Goal: Transaction & Acquisition: Purchase product/service

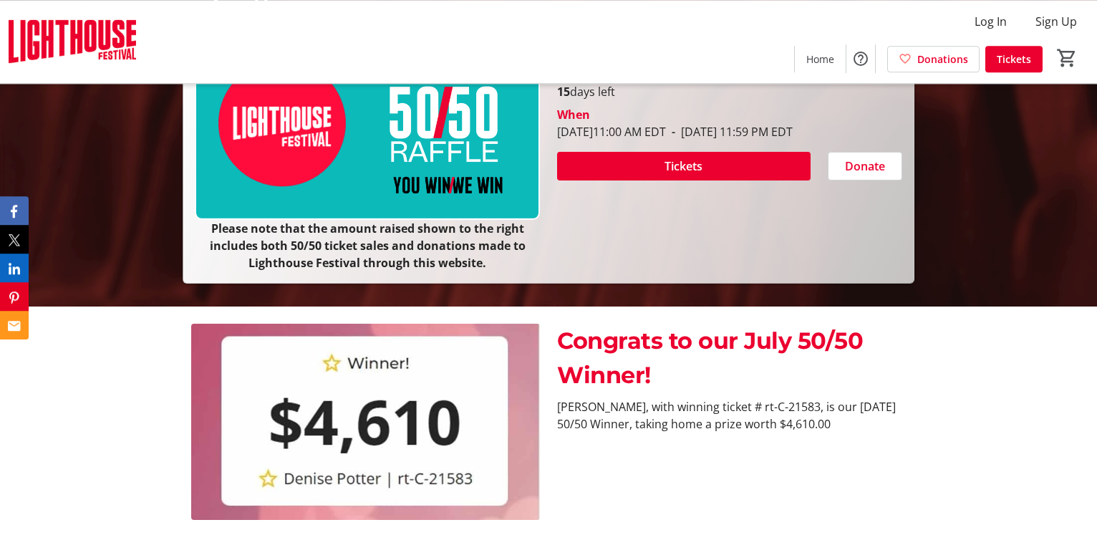
scroll to position [245, 0]
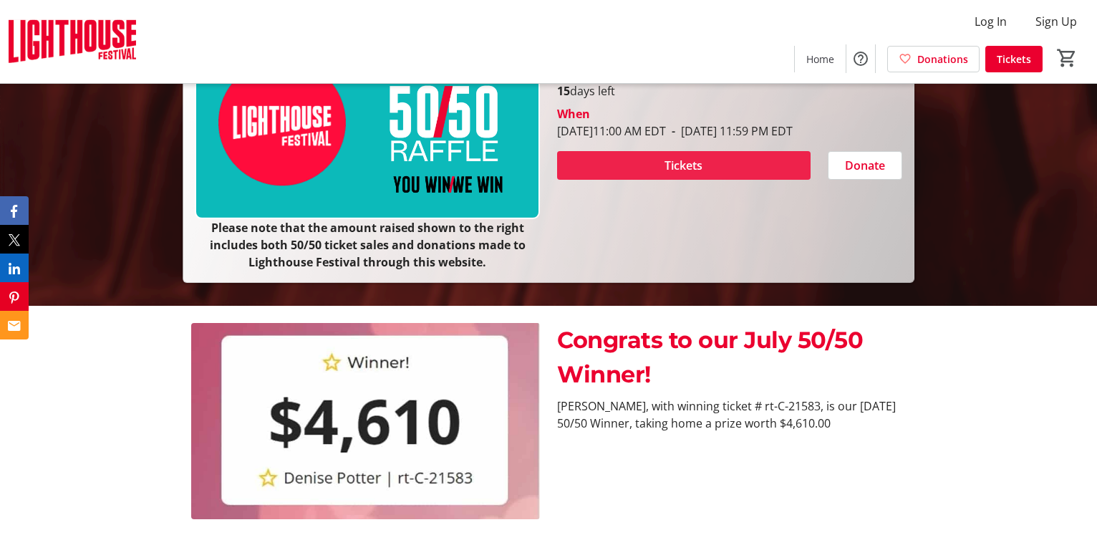
click at [687, 162] on span "Tickets" at bounding box center [683, 165] width 38 height 17
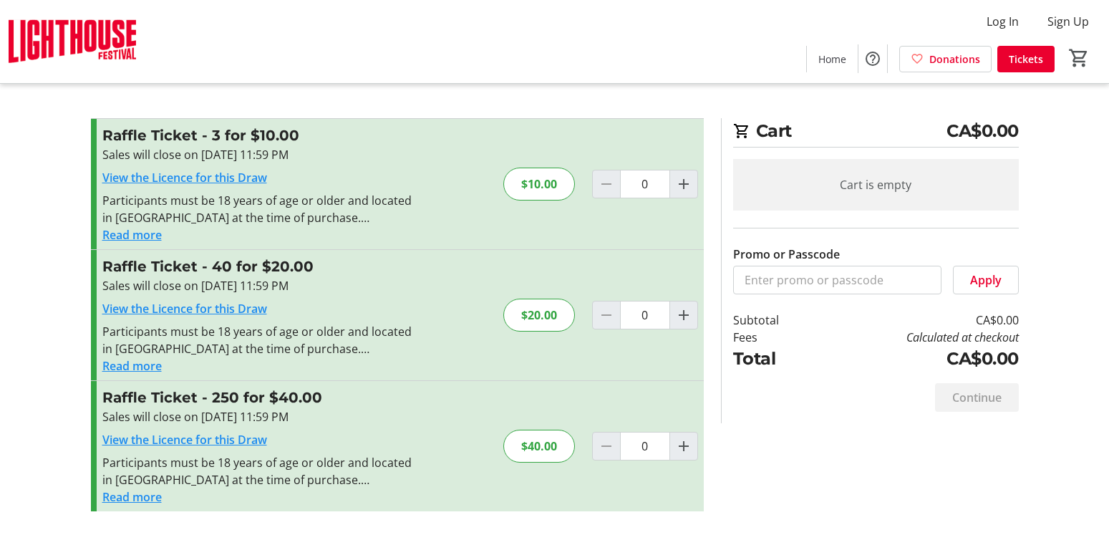
click at [138, 495] on button "Read more" at bounding box center [131, 496] width 59 height 17
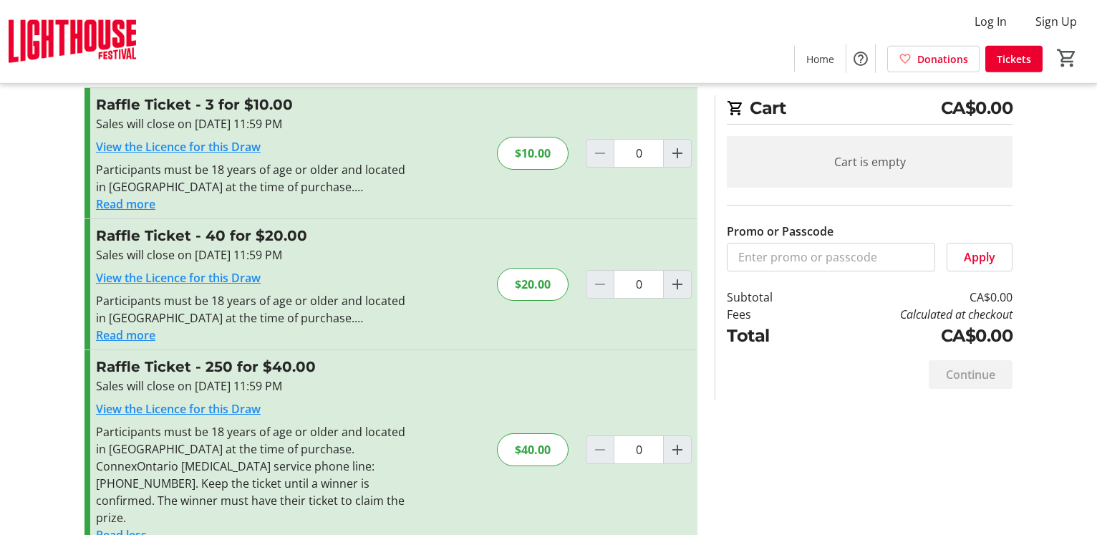
scroll to position [45, 0]
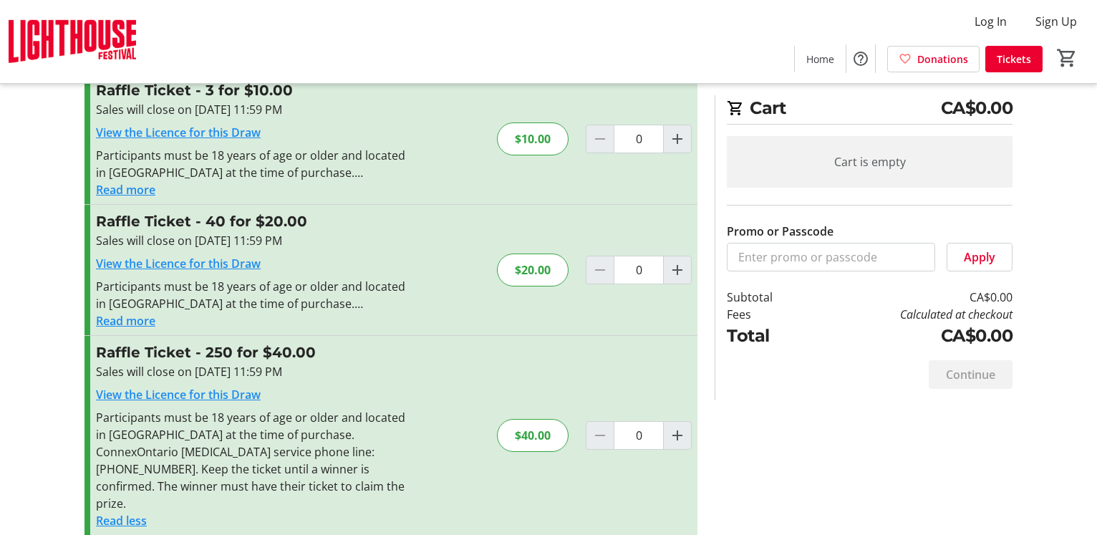
click at [193, 397] on link "View the Licence for this Draw" at bounding box center [178, 395] width 165 height 16
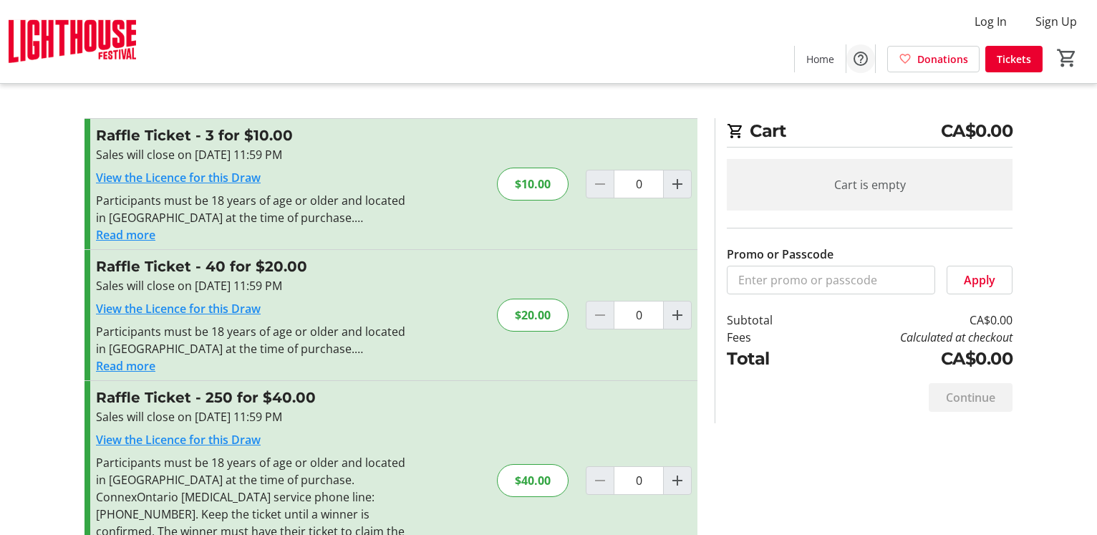
click at [865, 59] on mat-icon "Help" at bounding box center [860, 58] width 17 height 17
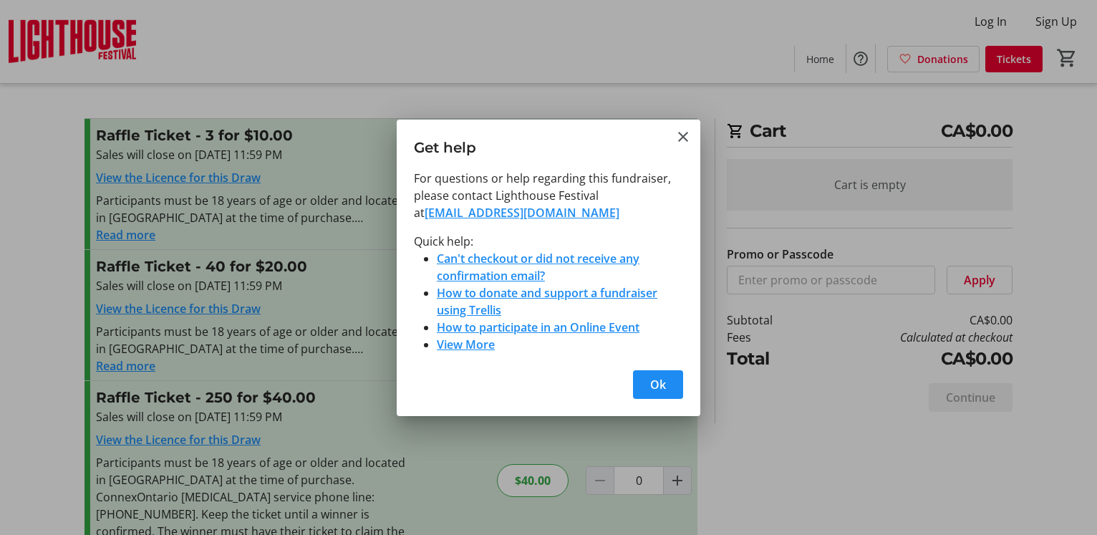
click at [468, 347] on link "View More" at bounding box center [466, 344] width 58 height 16
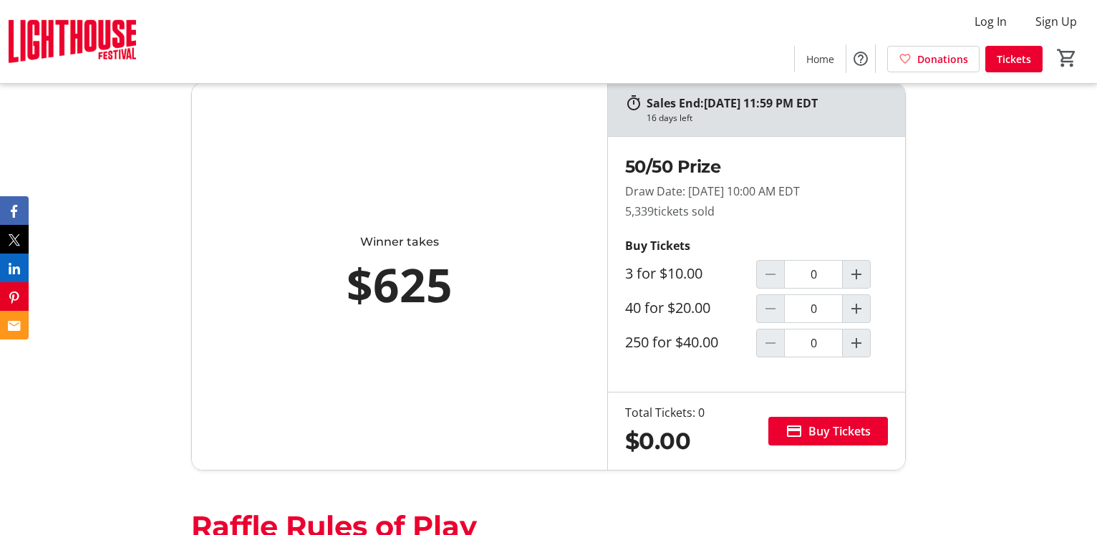
scroll to position [735, 0]
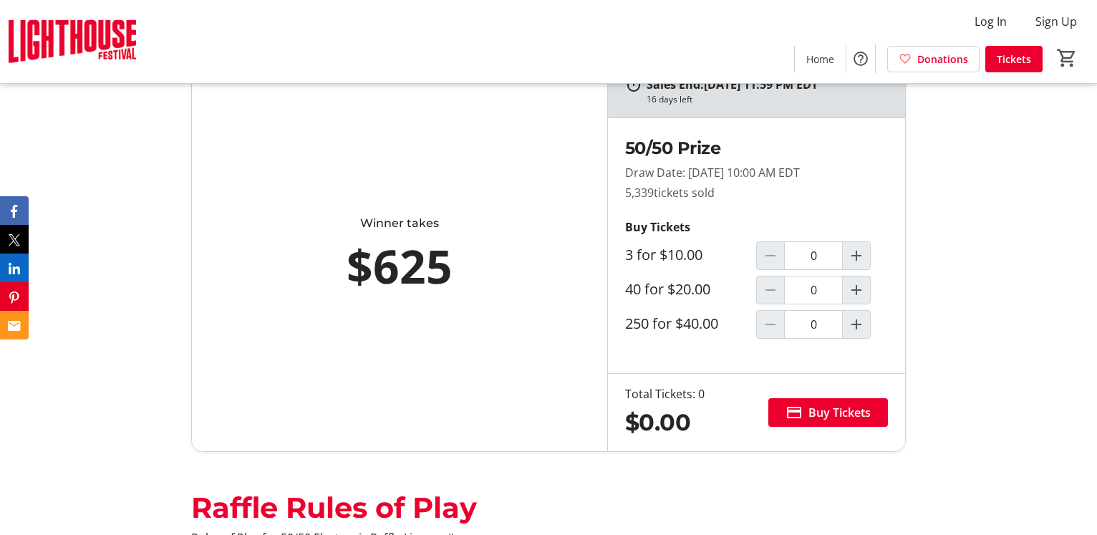
click at [642, 325] on label "250 for $40.00" at bounding box center [671, 323] width 93 height 17
click at [784, 325] on input "0" at bounding box center [813, 324] width 59 height 29
click at [858, 329] on mat-icon "Increment by one" at bounding box center [856, 324] width 17 height 17
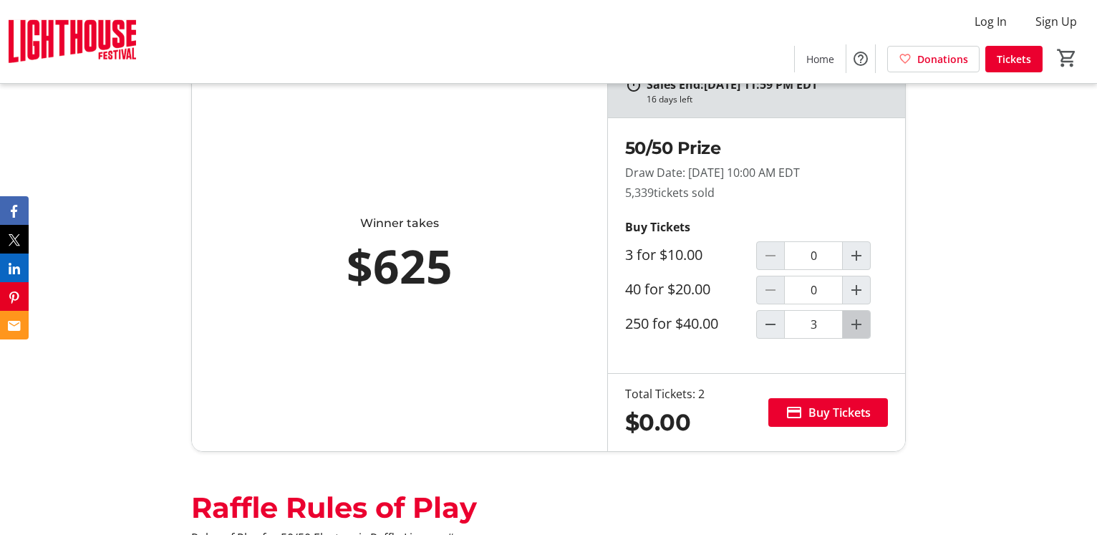
click at [858, 329] on mat-icon "Increment by one" at bounding box center [856, 324] width 17 height 17
click at [858, 328] on mat-icon "Increment by one" at bounding box center [856, 324] width 17 height 17
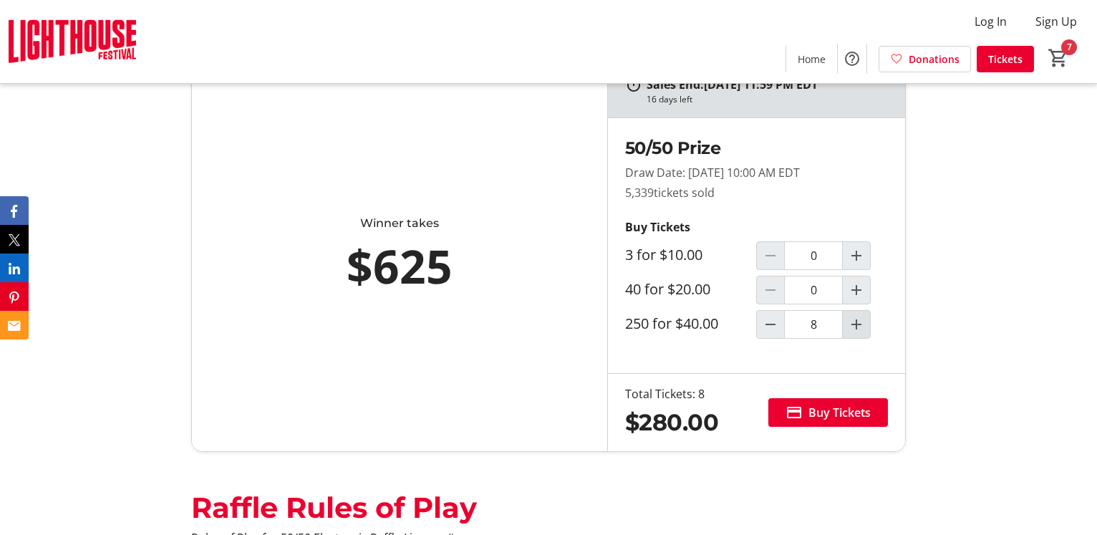
click at [858, 328] on mat-icon "Increment by one" at bounding box center [856, 324] width 17 height 17
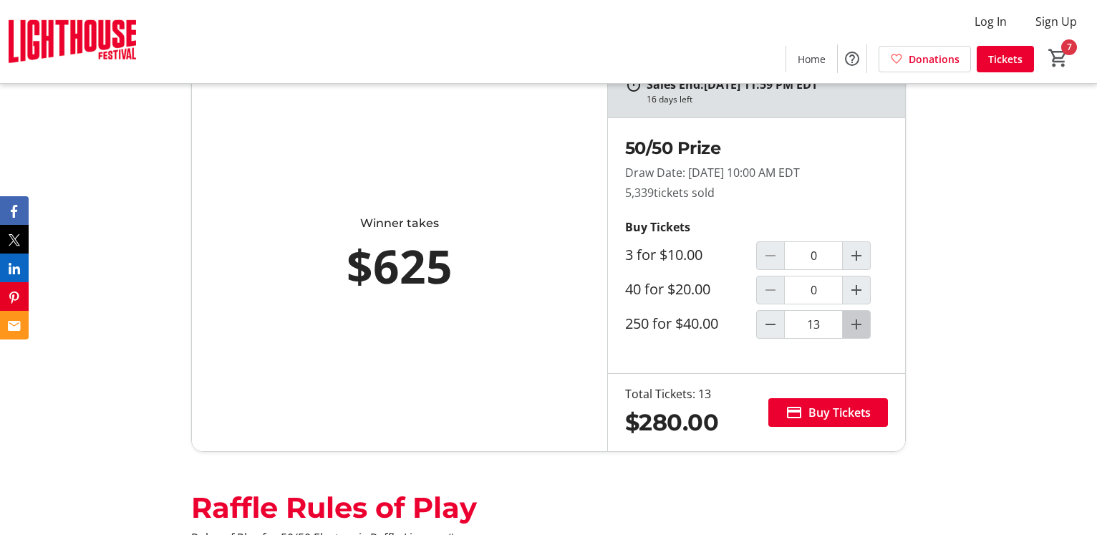
click at [858, 328] on mat-icon "Increment by one" at bounding box center [856, 324] width 17 height 17
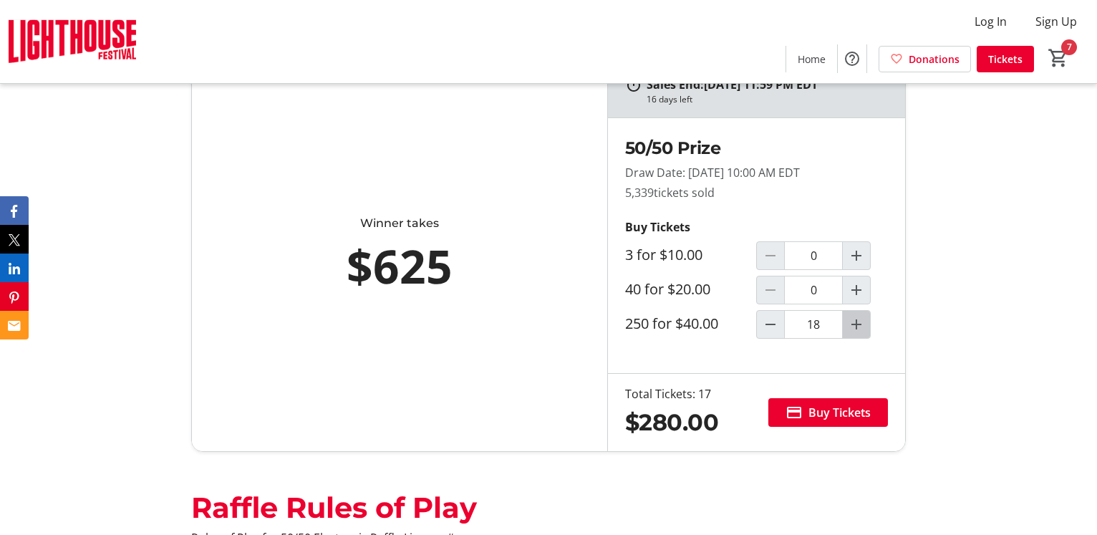
click at [858, 328] on mat-icon "Increment by one" at bounding box center [856, 324] width 17 height 17
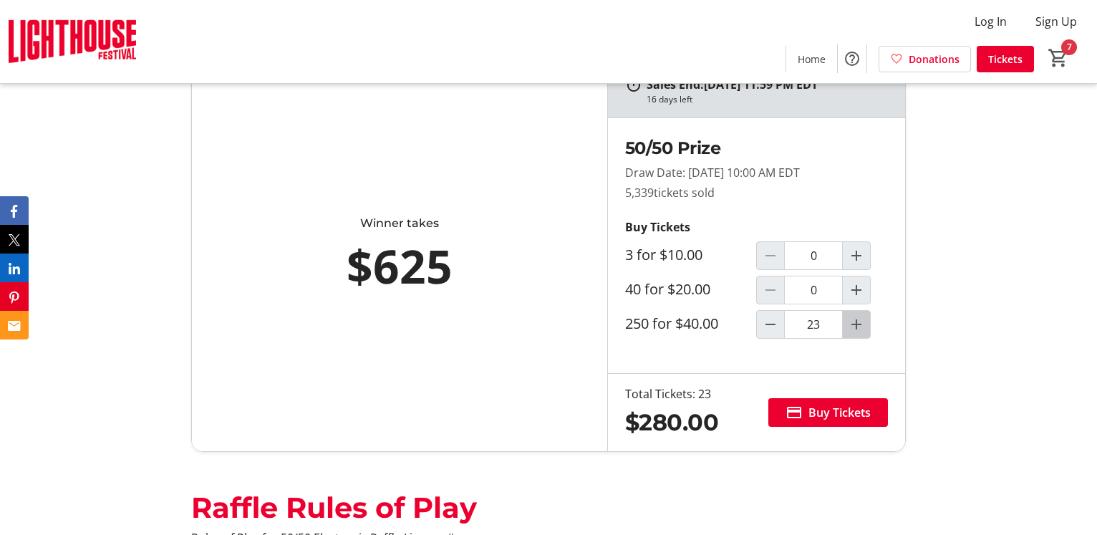
click at [858, 328] on mat-icon "Increment by one" at bounding box center [856, 324] width 17 height 17
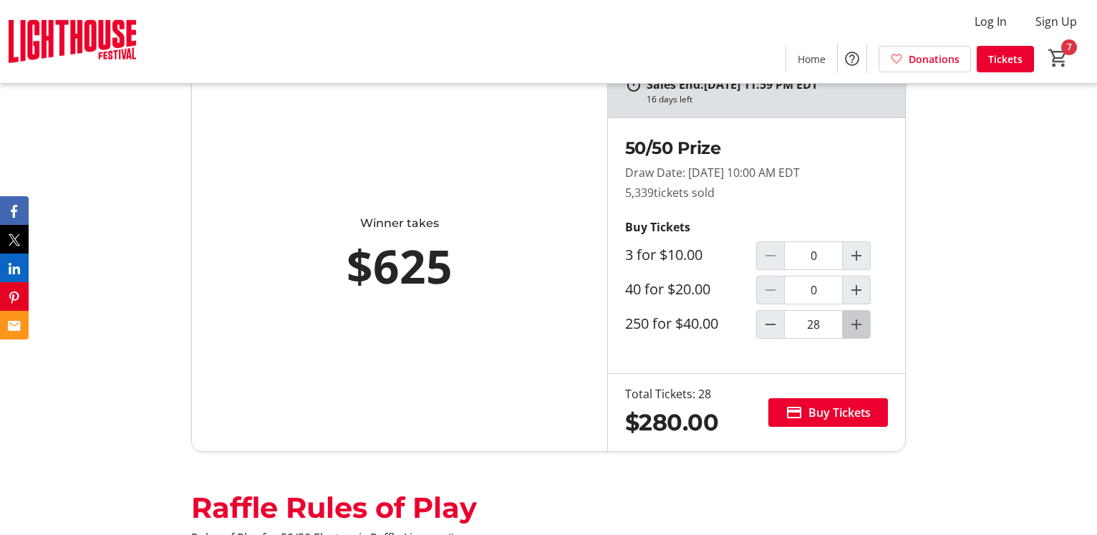
click at [858, 328] on mat-icon "Increment by one" at bounding box center [856, 324] width 17 height 17
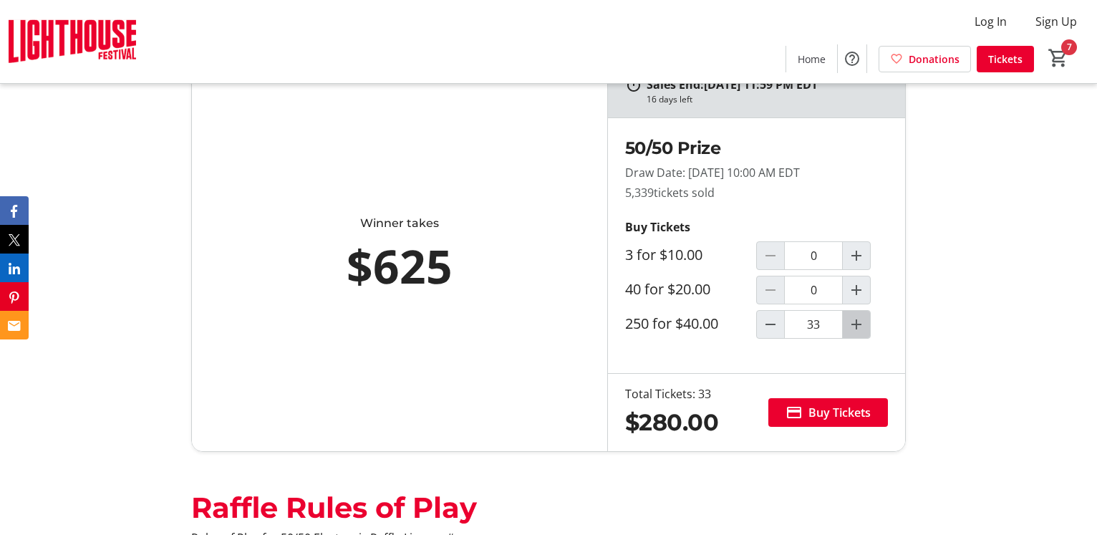
click at [858, 328] on mat-icon "Increment by one" at bounding box center [856, 324] width 17 height 17
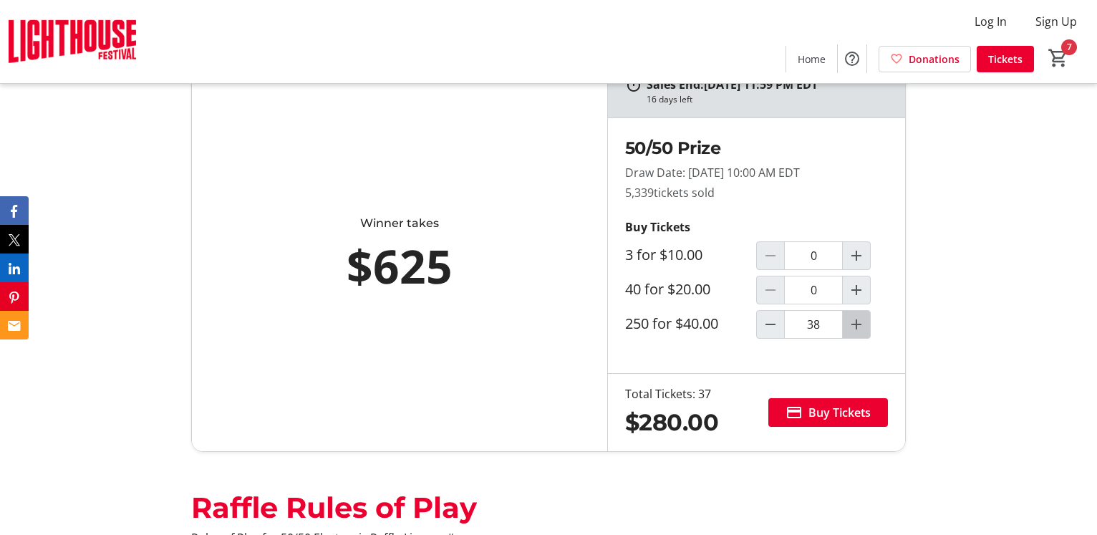
click at [858, 328] on mat-icon "Increment by one" at bounding box center [856, 324] width 17 height 17
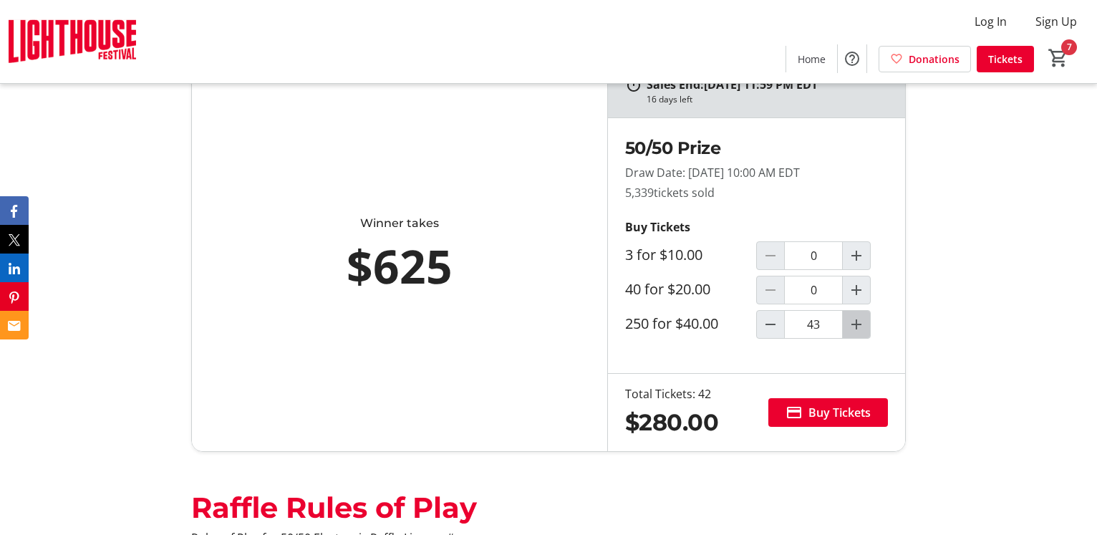
click at [858, 328] on mat-icon "Increment by one" at bounding box center [856, 324] width 17 height 17
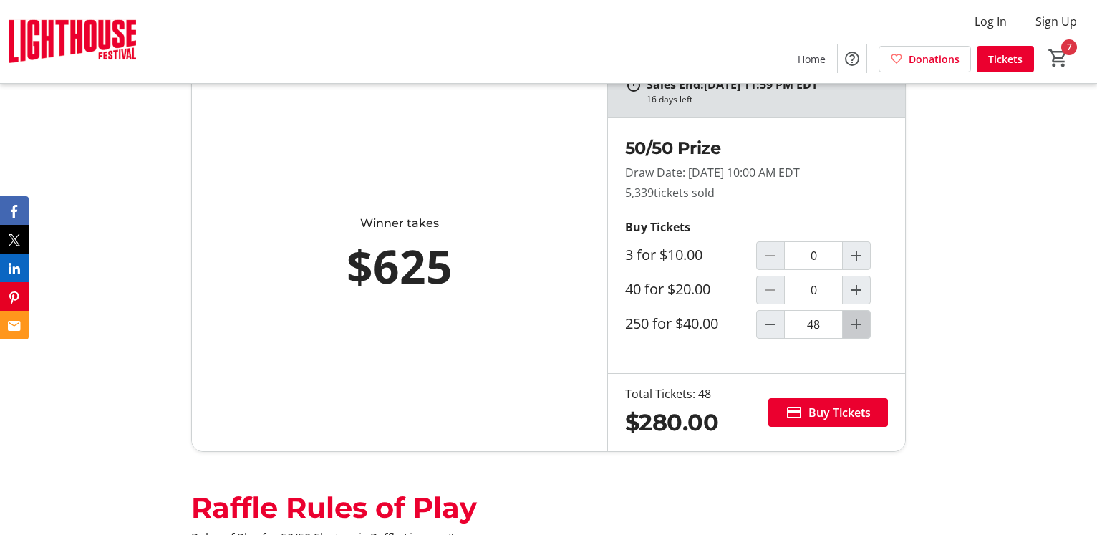
click at [858, 328] on mat-icon "Increment by one" at bounding box center [856, 324] width 17 height 17
click at [858, 327] on mat-icon "Increment by one" at bounding box center [856, 324] width 17 height 17
click at [858, 325] on mat-icon "Increment by one" at bounding box center [856, 324] width 17 height 17
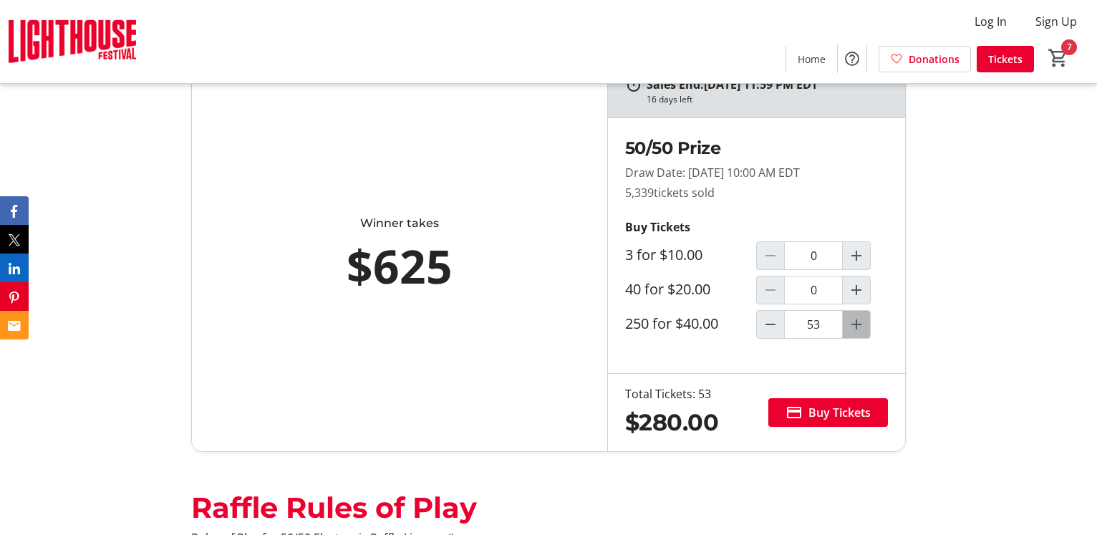
click at [858, 325] on mat-icon "Increment by one" at bounding box center [856, 324] width 17 height 17
click at [858, 323] on mat-icon "Increment by one" at bounding box center [856, 324] width 17 height 17
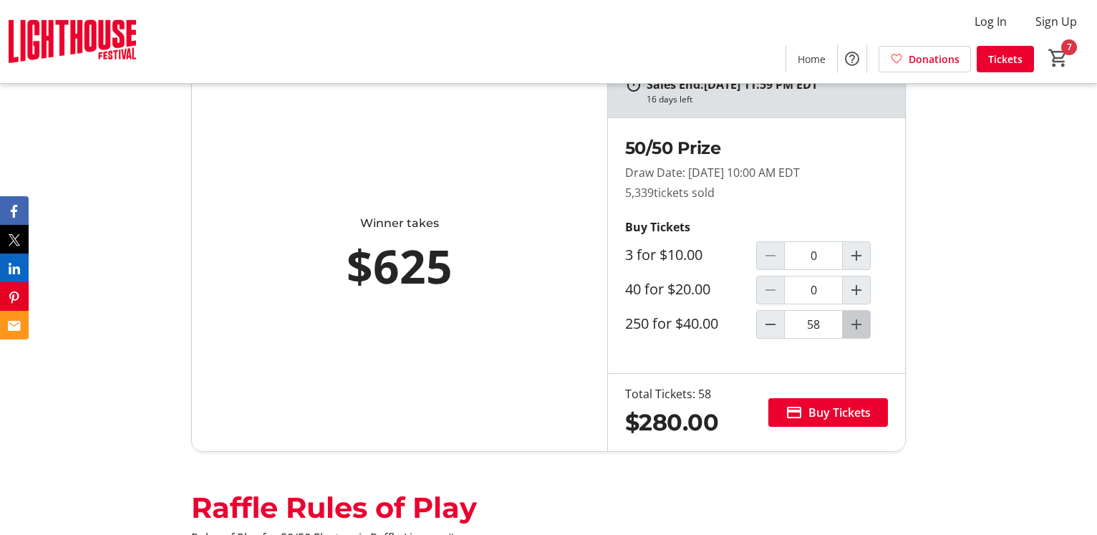
click at [858, 323] on mat-icon "Increment by one" at bounding box center [856, 324] width 17 height 17
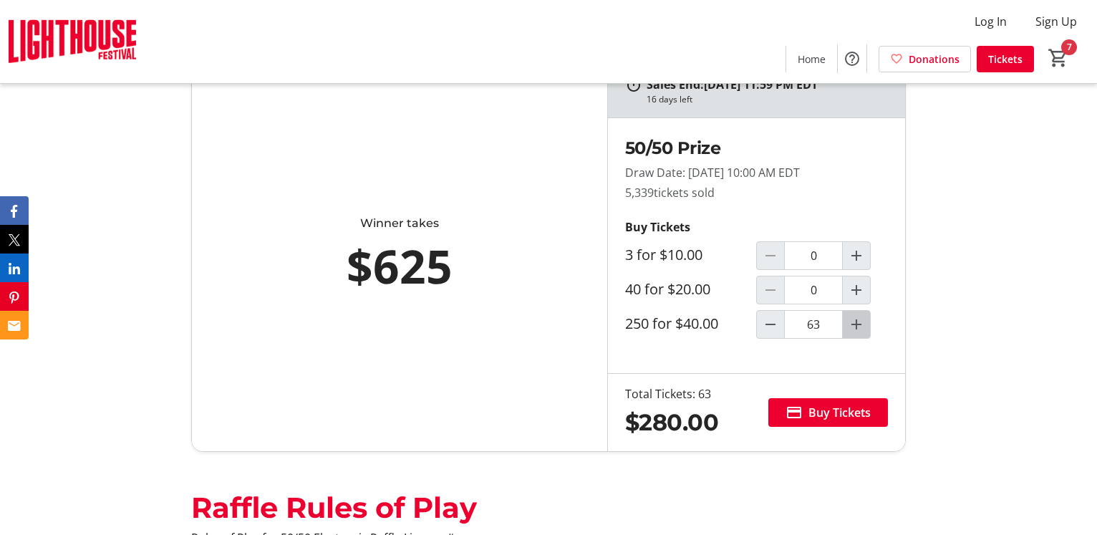
click at [858, 323] on mat-icon "Increment by one" at bounding box center [856, 324] width 17 height 17
click at [858, 322] on mat-icon "Increment by one" at bounding box center [856, 324] width 17 height 17
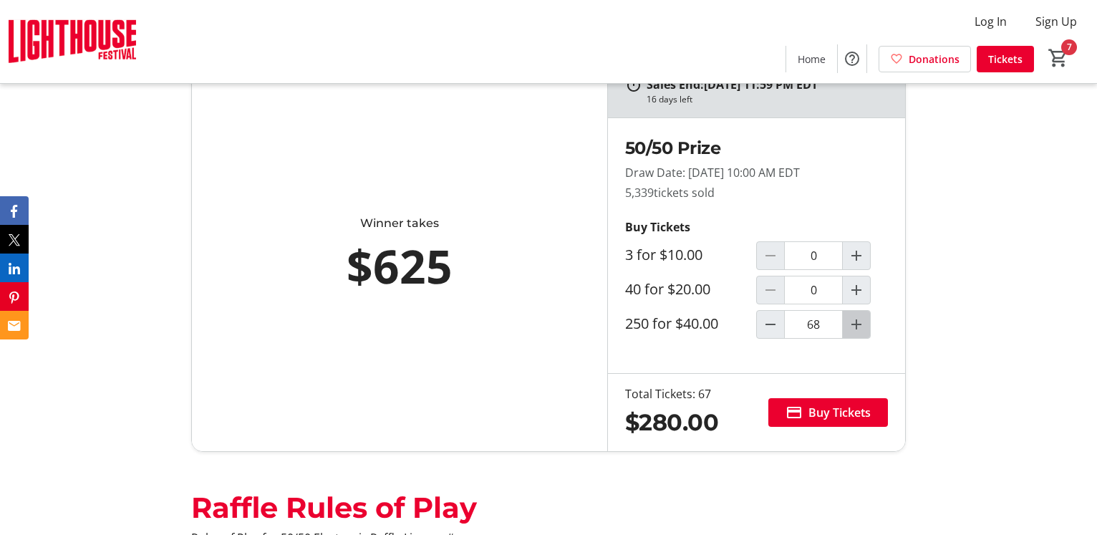
click at [858, 322] on mat-icon "Increment by one" at bounding box center [856, 324] width 17 height 17
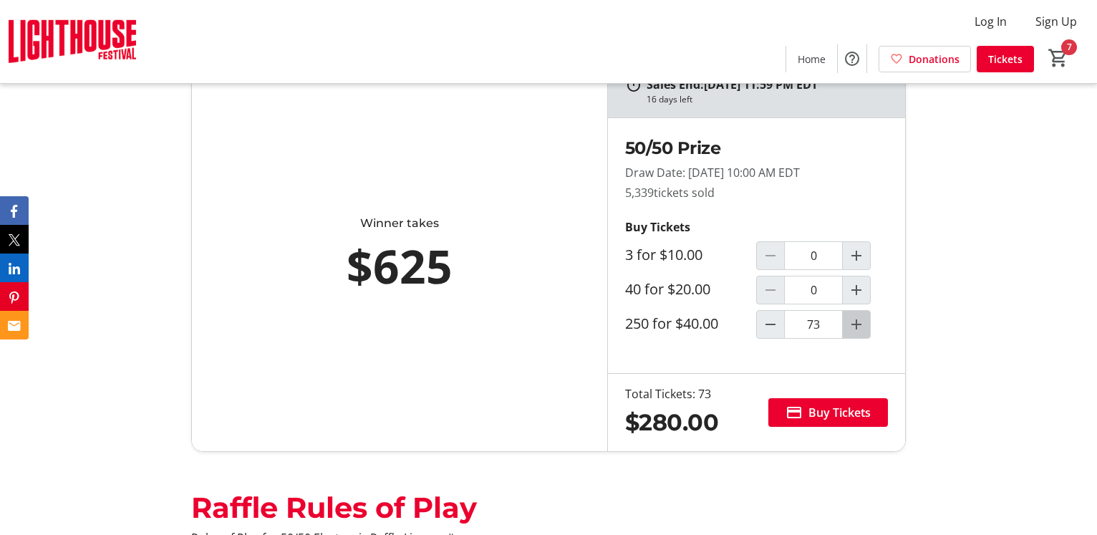
click at [858, 322] on mat-icon "Increment by one" at bounding box center [856, 324] width 17 height 17
click at [858, 321] on mat-icon "Increment by one" at bounding box center [856, 324] width 17 height 17
click at [767, 329] on mat-icon "Decrement by one" at bounding box center [770, 324] width 17 height 17
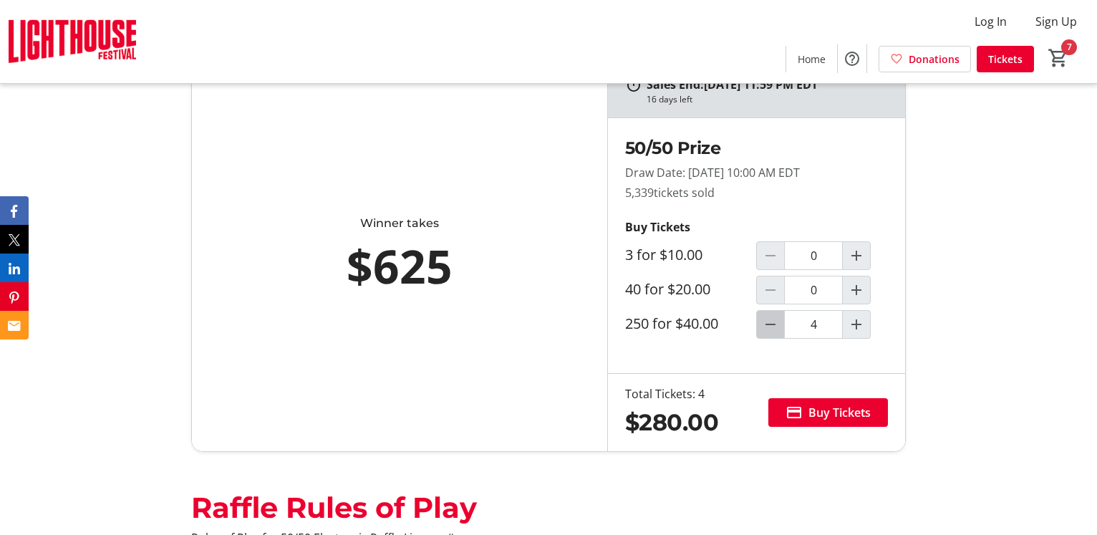
click at [767, 329] on mat-icon "Decrement by one" at bounding box center [770, 324] width 17 height 17
click at [767, 329] on div at bounding box center [770, 324] width 29 height 29
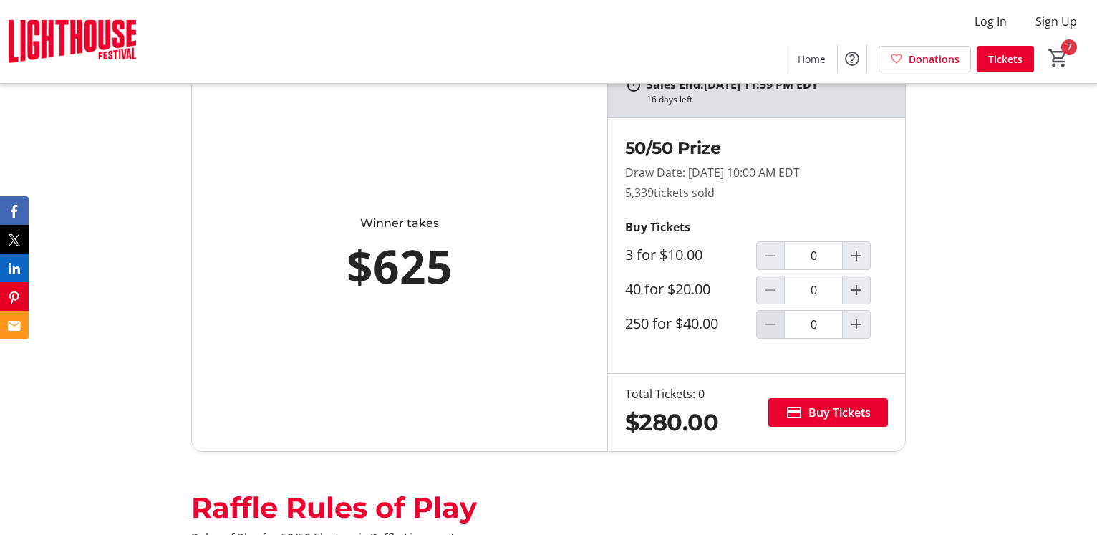
click at [767, 329] on div at bounding box center [770, 324] width 29 height 29
click at [851, 327] on mat-icon "Increment by one" at bounding box center [856, 324] width 17 height 17
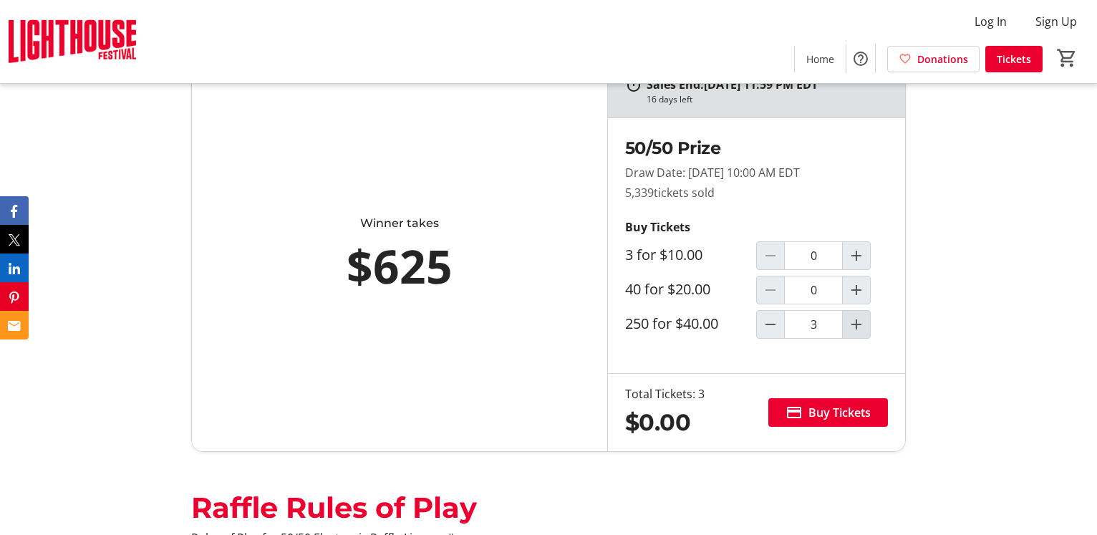
click at [851, 327] on mat-icon "Increment by one" at bounding box center [856, 324] width 17 height 17
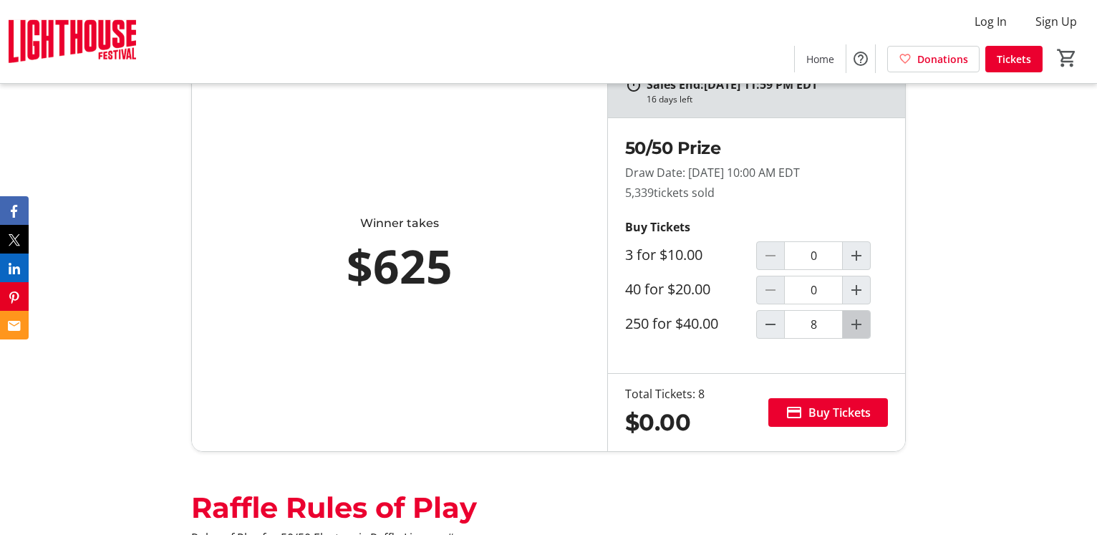
click at [851, 327] on mat-icon "Increment by one" at bounding box center [856, 324] width 17 height 17
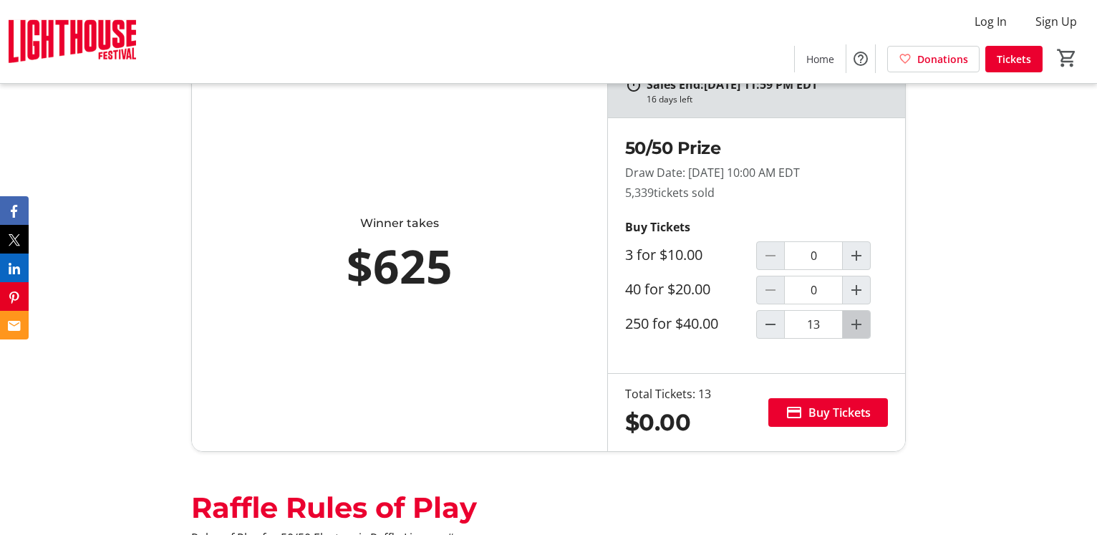
click at [851, 327] on mat-icon "Increment by one" at bounding box center [856, 324] width 17 height 17
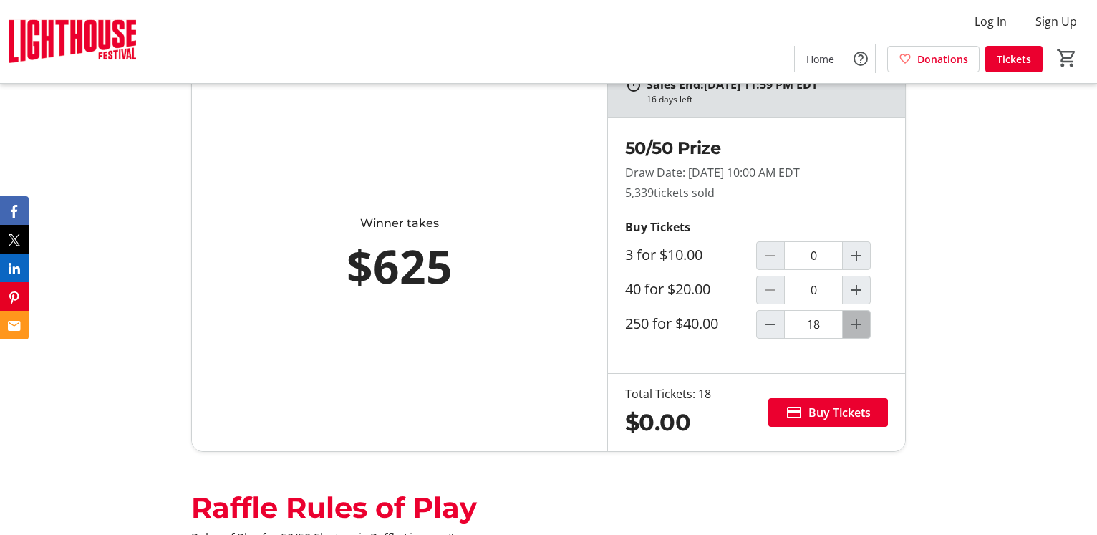
click at [851, 327] on mat-icon "Increment by one" at bounding box center [856, 324] width 17 height 17
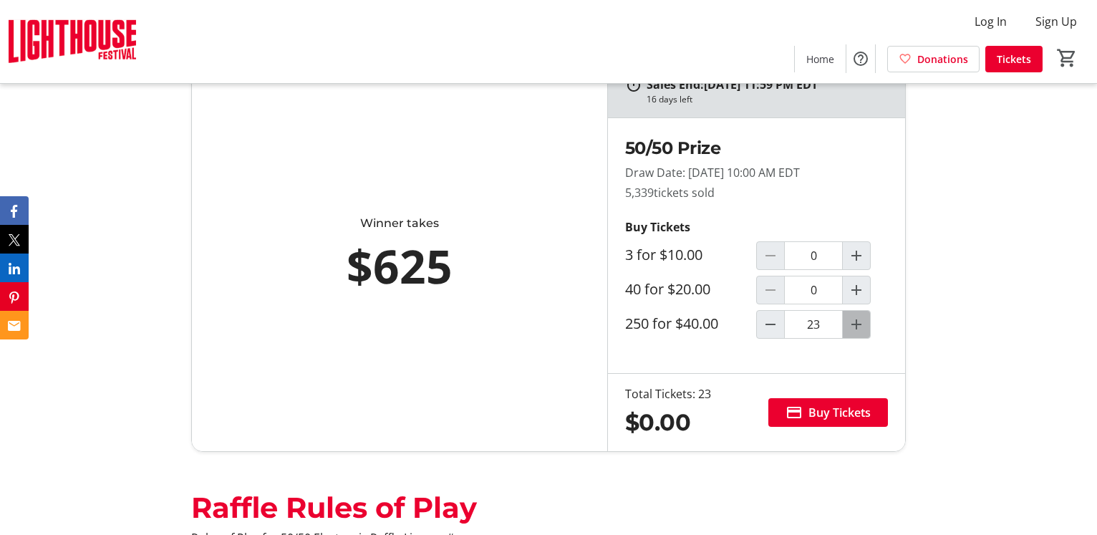
click at [851, 327] on mat-icon "Increment by one" at bounding box center [856, 324] width 17 height 17
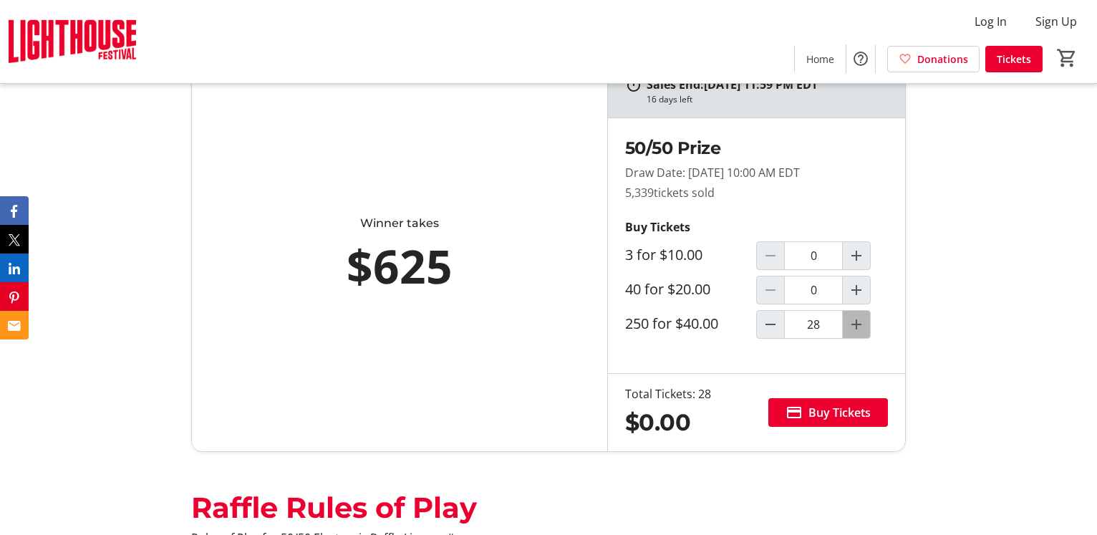
click at [851, 327] on mat-icon "Increment by one" at bounding box center [856, 324] width 17 height 17
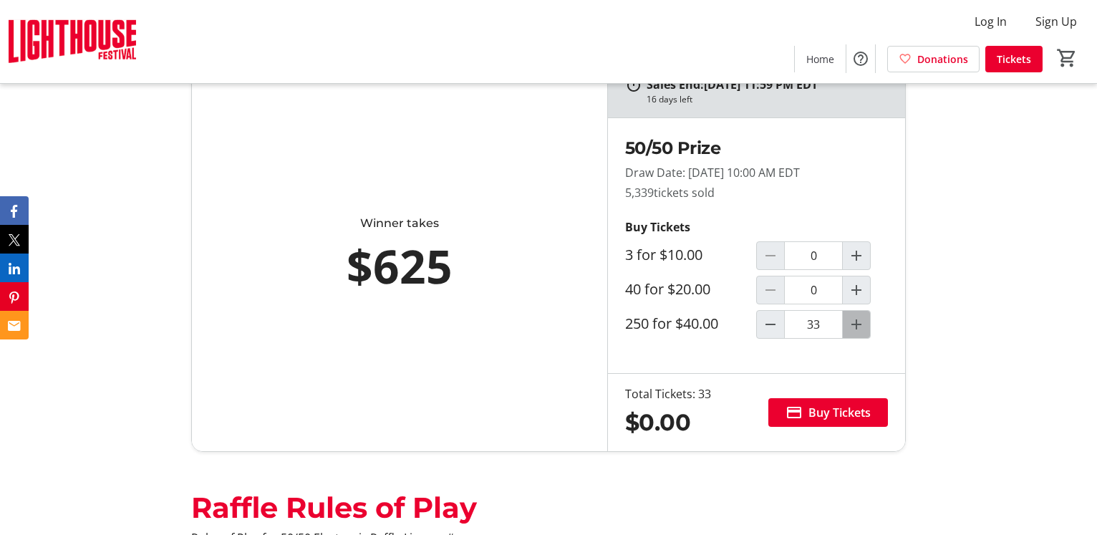
click at [851, 327] on mat-icon "Increment by one" at bounding box center [856, 324] width 17 height 17
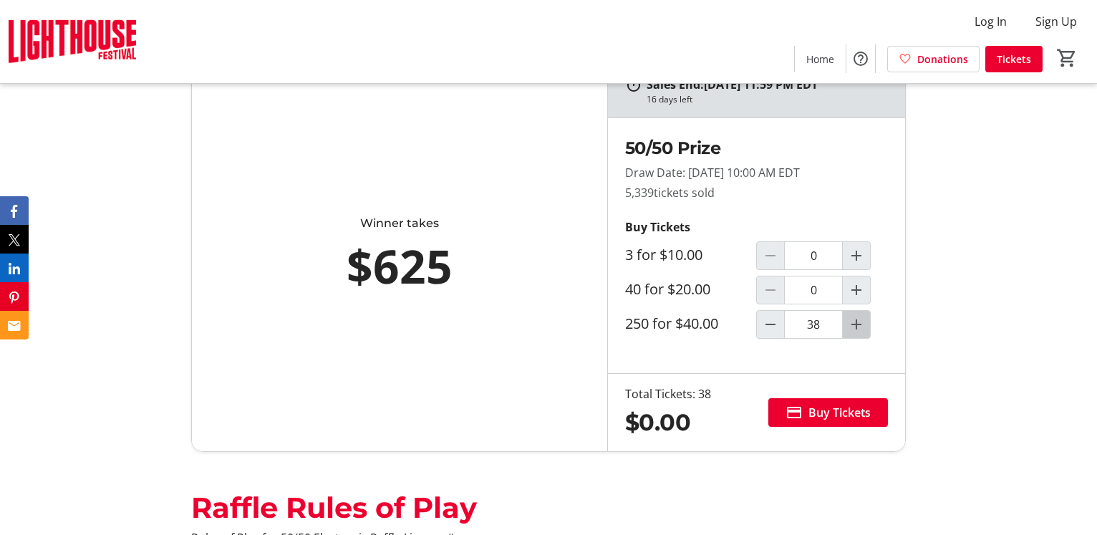
click at [851, 327] on mat-icon "Increment by one" at bounding box center [856, 324] width 17 height 17
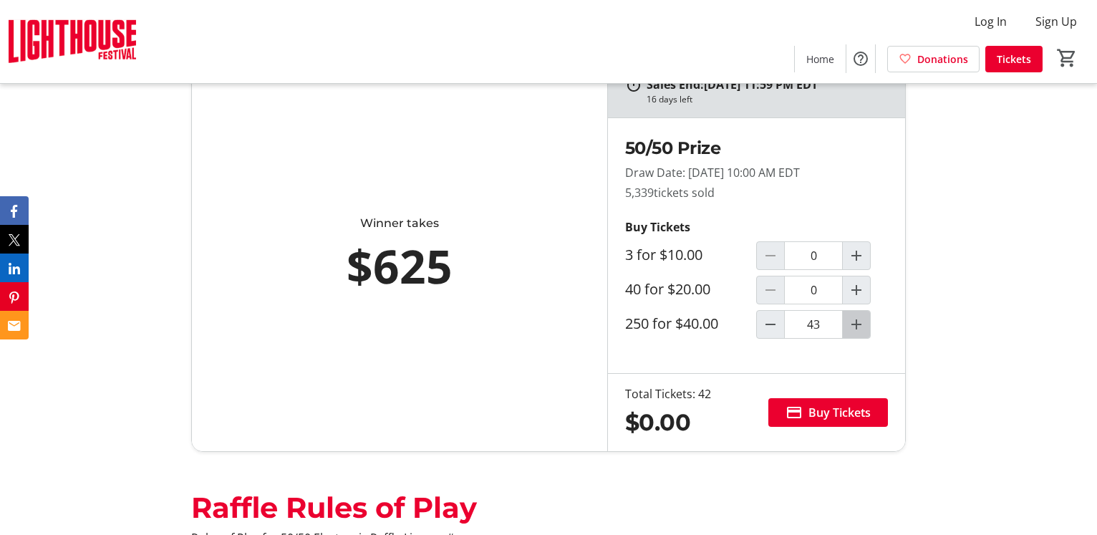
click at [851, 327] on mat-icon "Increment by one" at bounding box center [856, 324] width 17 height 17
click at [855, 324] on mat-icon "Increment by one" at bounding box center [856, 324] width 17 height 17
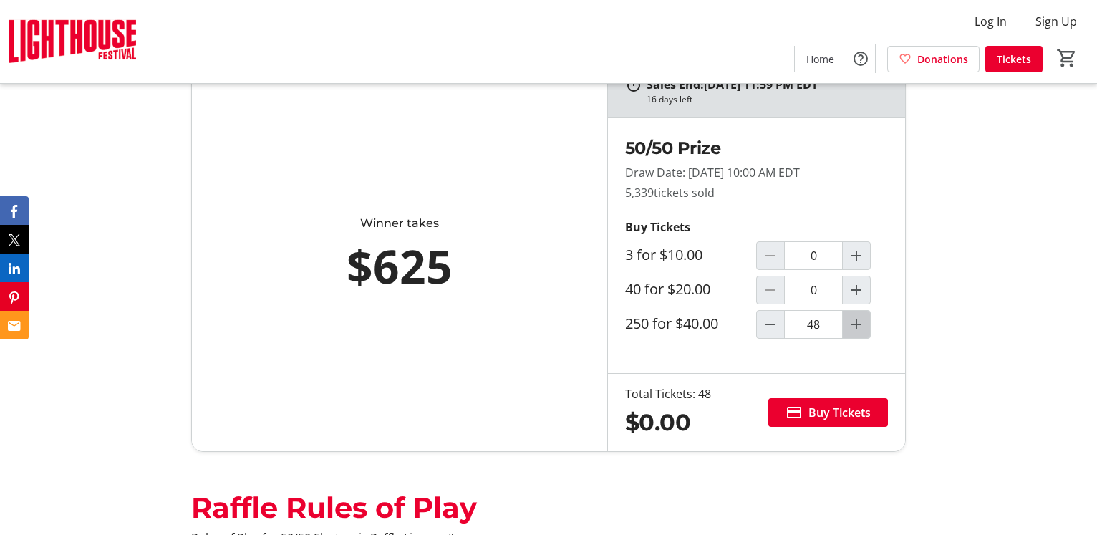
click at [855, 324] on mat-icon "Increment by one" at bounding box center [856, 324] width 17 height 17
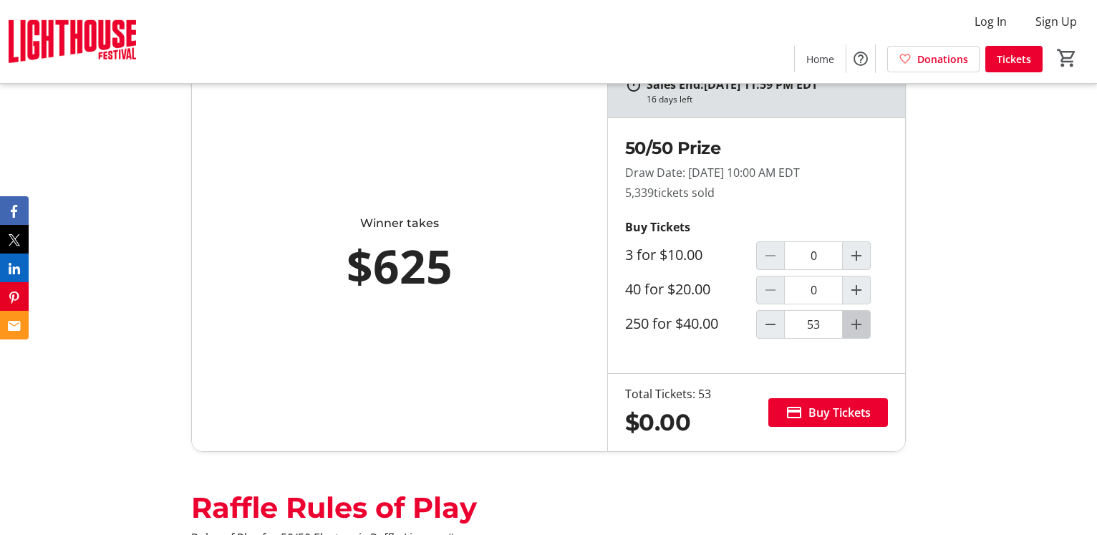
click at [855, 324] on mat-icon "Increment by one" at bounding box center [856, 324] width 17 height 17
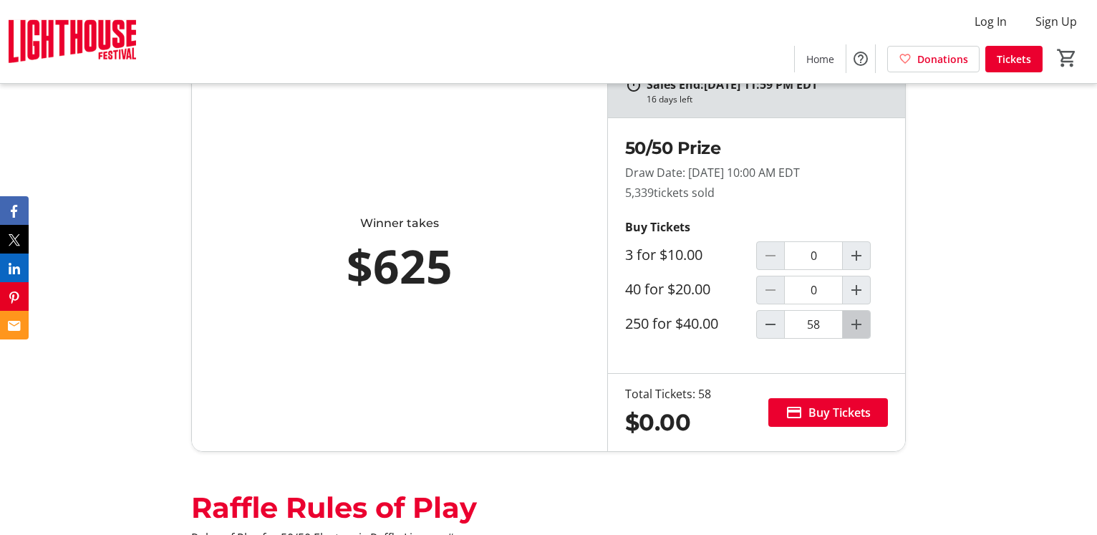
click at [855, 324] on mat-icon "Increment by one" at bounding box center [856, 324] width 17 height 17
click at [855, 322] on mat-icon "Increment by one" at bounding box center [856, 324] width 17 height 17
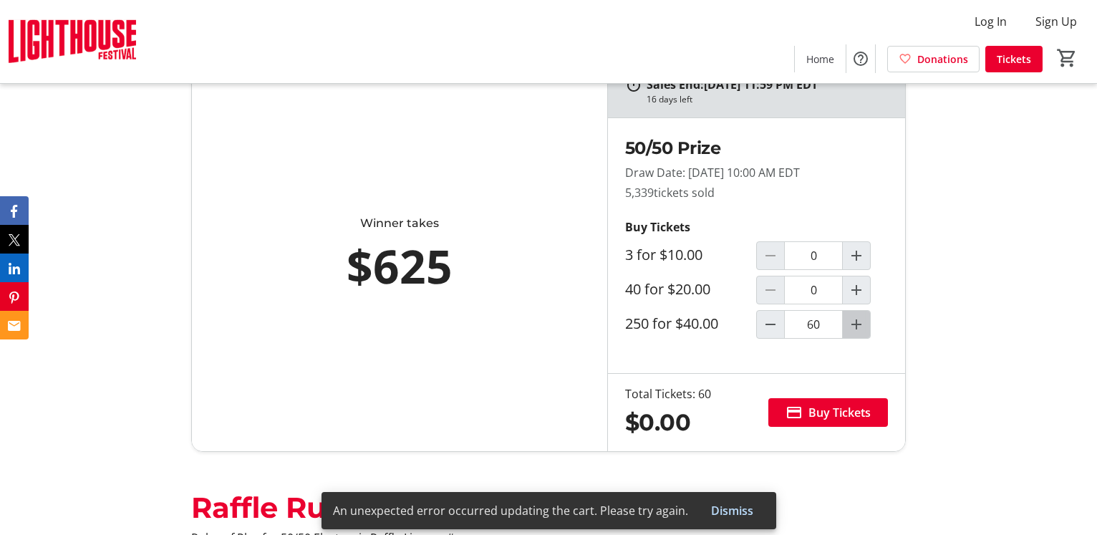
click at [855, 322] on mat-icon "Increment by one" at bounding box center [856, 324] width 17 height 17
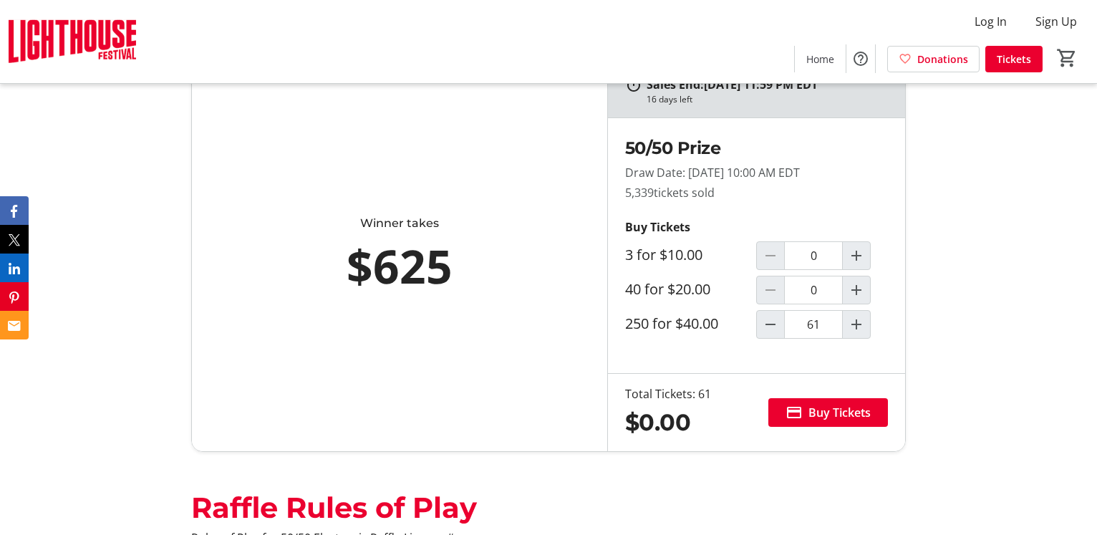
type input "0"
click at [672, 253] on label "3 for $10.00" at bounding box center [663, 254] width 77 height 17
click at [784, 253] on input "0" at bounding box center [813, 255] width 59 height 29
click at [854, 250] on mat-icon "Increment by one" at bounding box center [856, 255] width 17 height 17
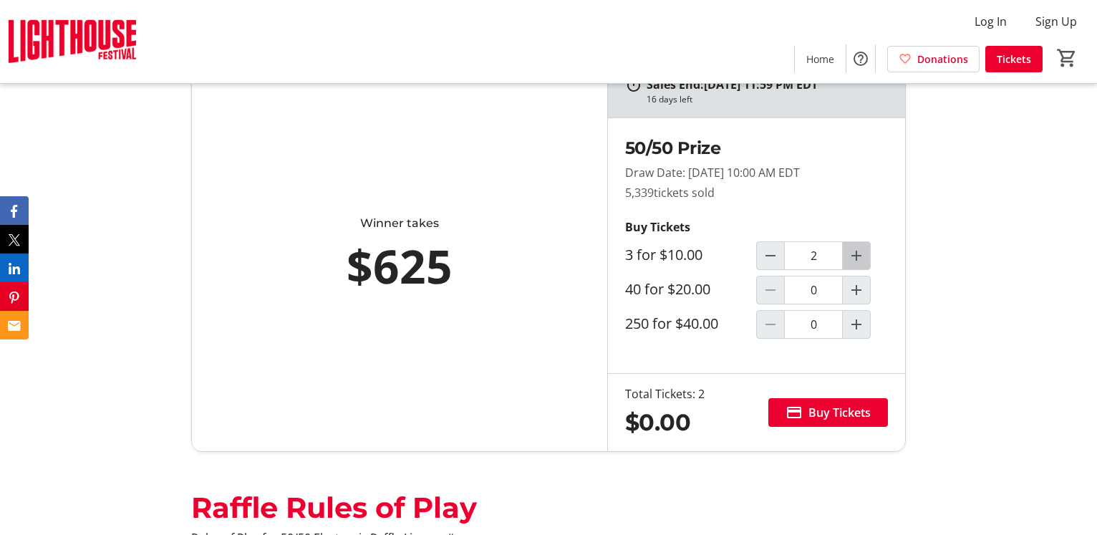
click at [854, 250] on mat-icon "Increment by one" at bounding box center [856, 255] width 17 height 17
type input "0"
click at [857, 283] on mat-icon "Increment by one" at bounding box center [856, 289] width 17 height 17
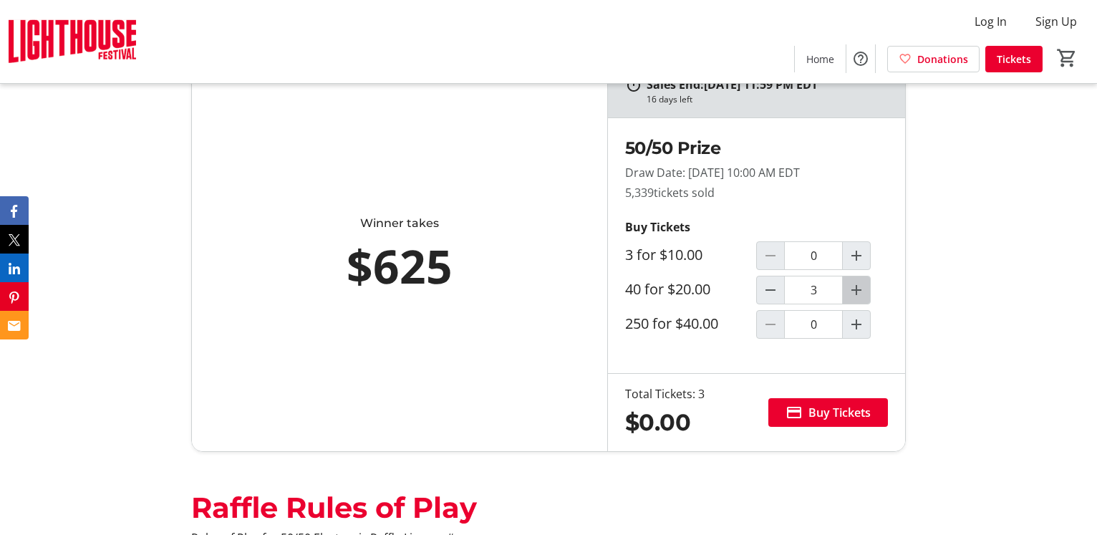
click at [857, 283] on mat-icon "Increment by one" at bounding box center [856, 289] width 17 height 17
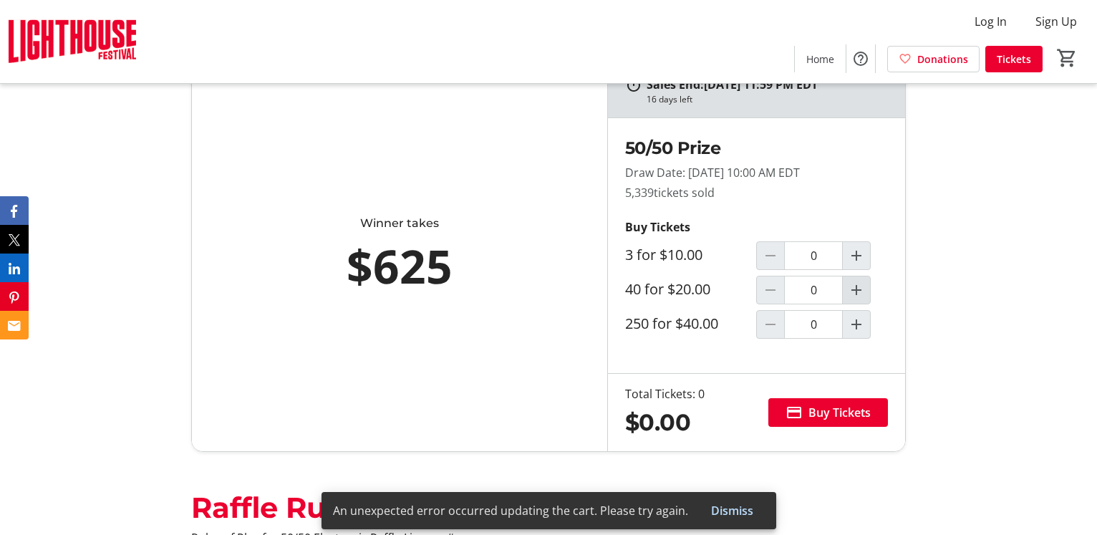
click at [857, 283] on mat-icon "Increment by one" at bounding box center [856, 289] width 17 height 17
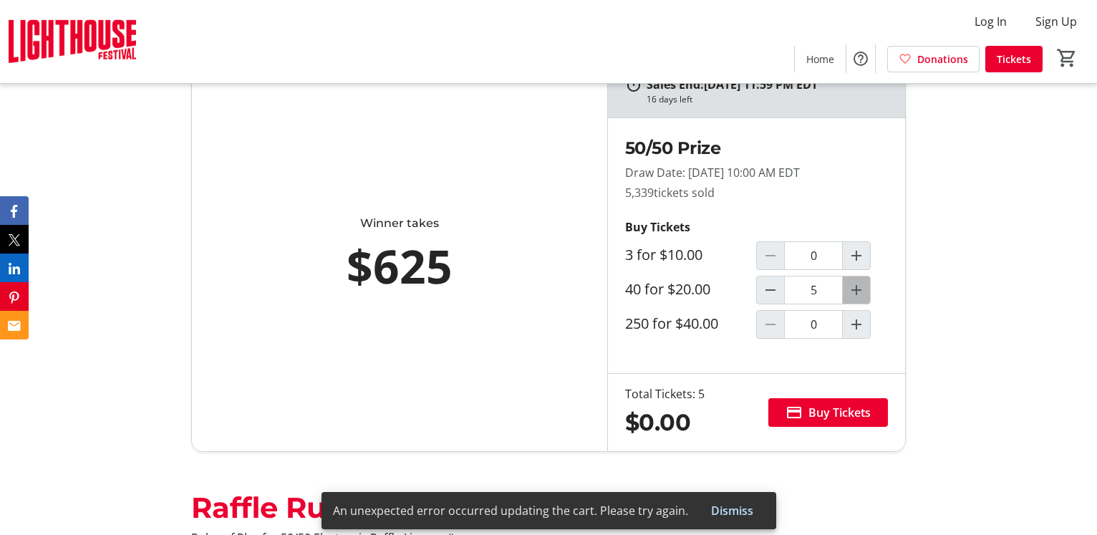
click at [857, 283] on mat-icon "Increment by one" at bounding box center [856, 289] width 17 height 17
click at [858, 283] on mat-icon "Increment by one" at bounding box center [856, 289] width 17 height 17
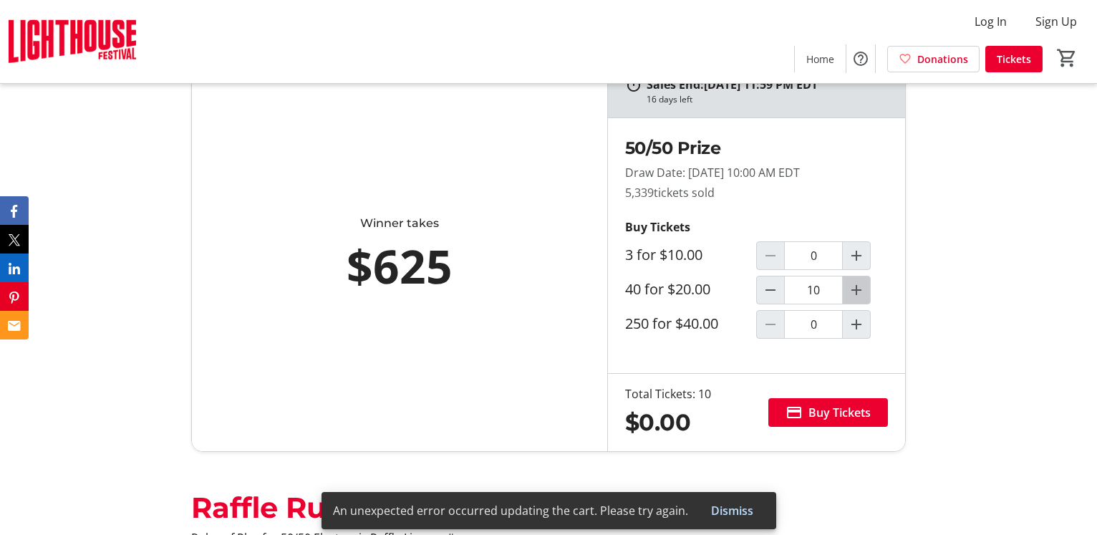
click at [858, 283] on mat-icon "Increment by one" at bounding box center [856, 289] width 17 height 17
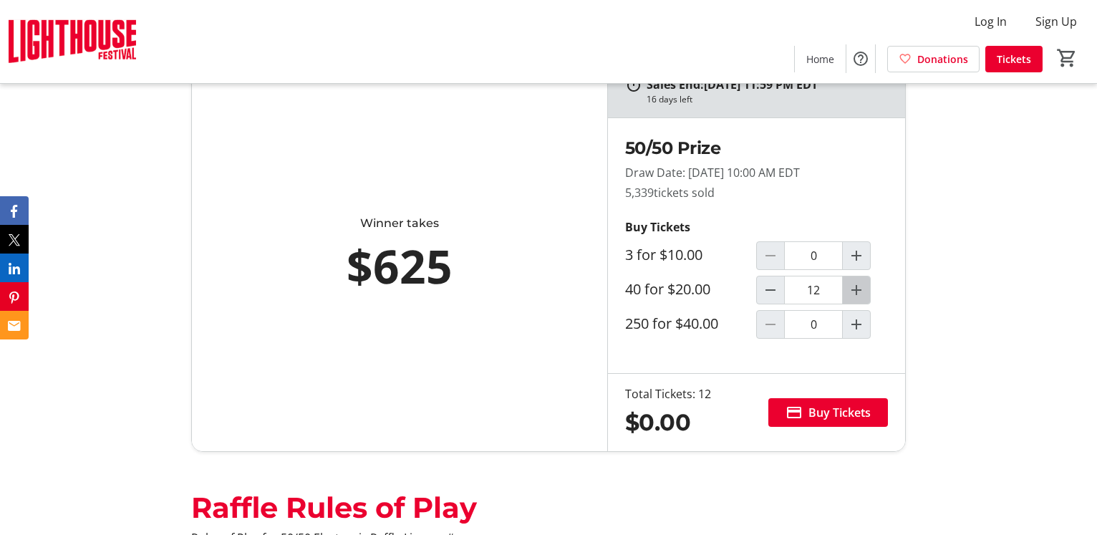
click at [858, 283] on mat-icon "Increment by one" at bounding box center [856, 289] width 17 height 17
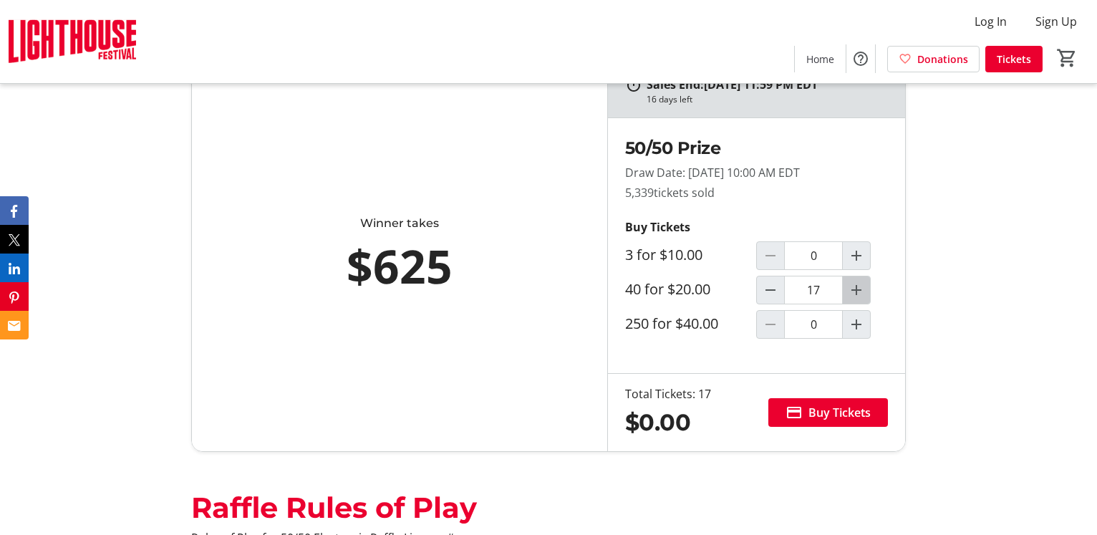
click at [858, 283] on mat-icon "Increment by one" at bounding box center [856, 289] width 17 height 17
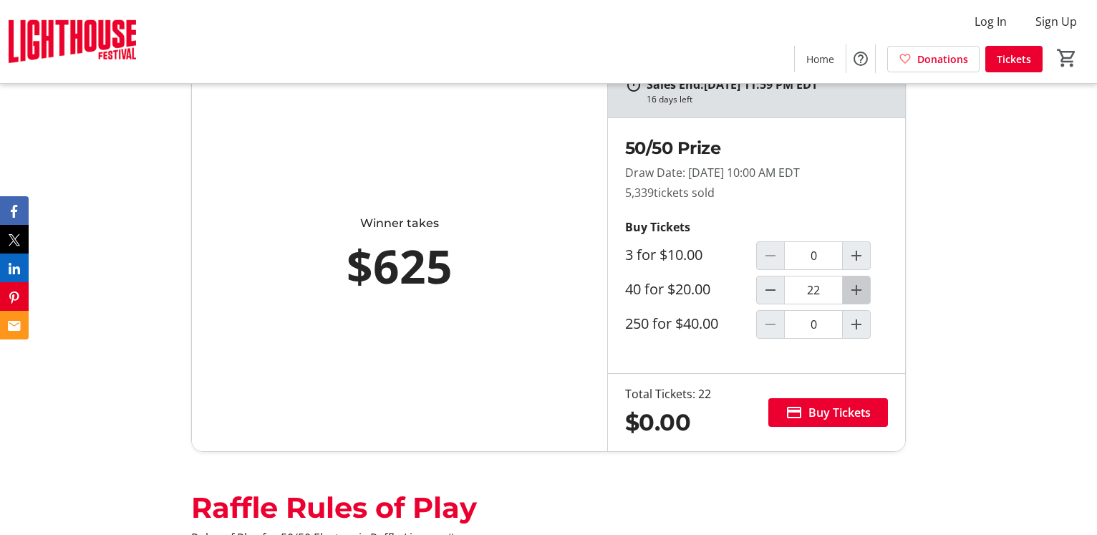
click at [858, 283] on mat-icon "Increment by one" at bounding box center [856, 289] width 17 height 17
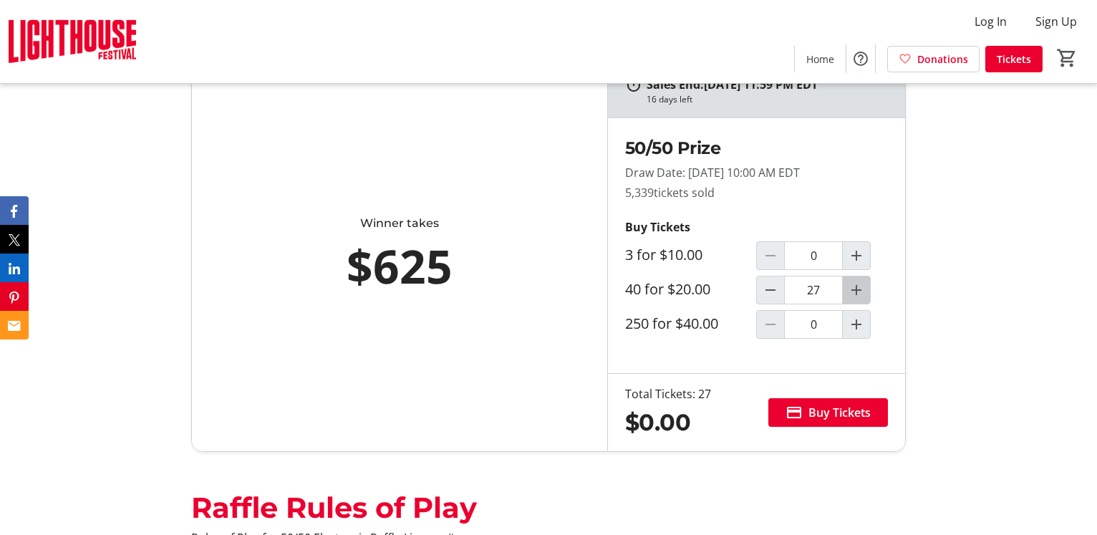
click at [858, 283] on mat-icon "Increment by one" at bounding box center [856, 289] width 17 height 17
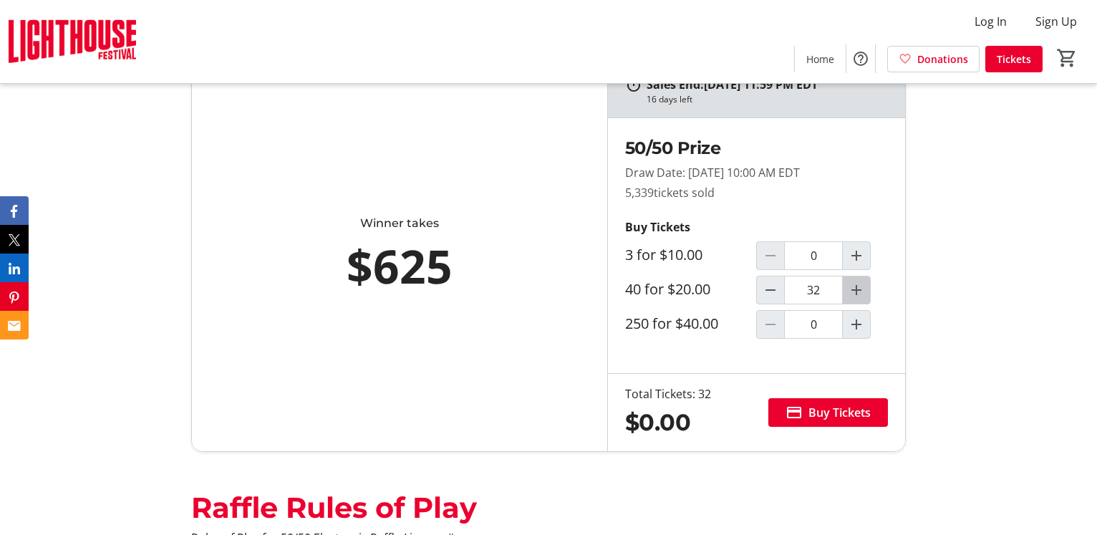
click at [858, 283] on mat-icon "Increment by one" at bounding box center [856, 289] width 17 height 17
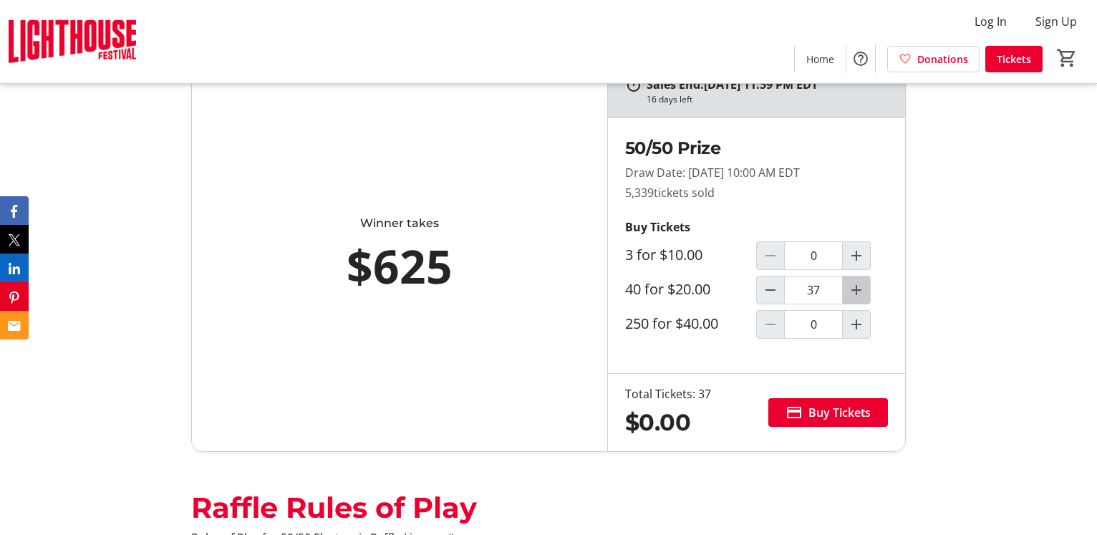
click at [858, 283] on mat-icon "Increment by one" at bounding box center [856, 289] width 17 height 17
type input "0"
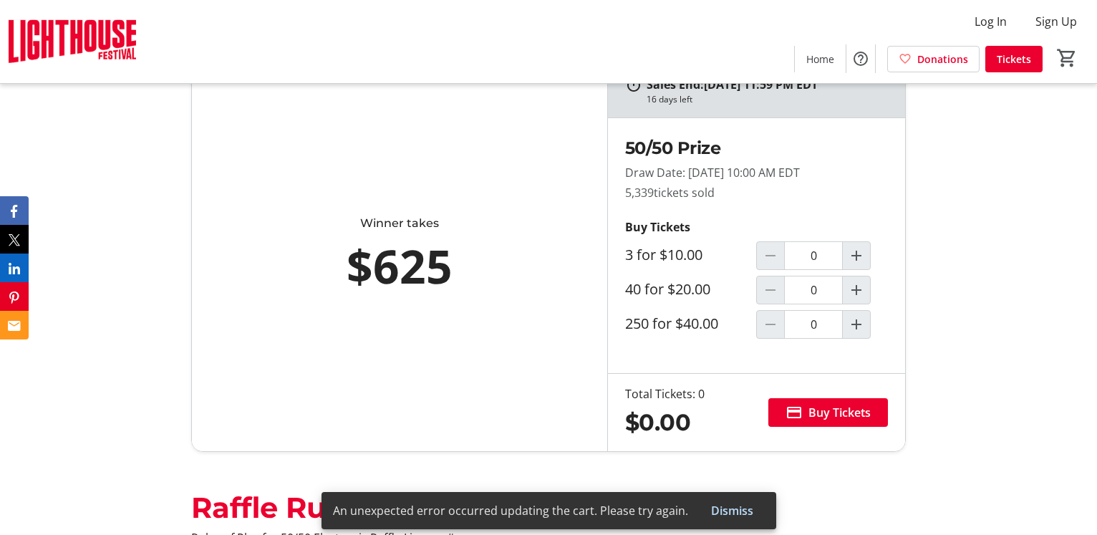
click at [770, 296] on div at bounding box center [770, 290] width 29 height 29
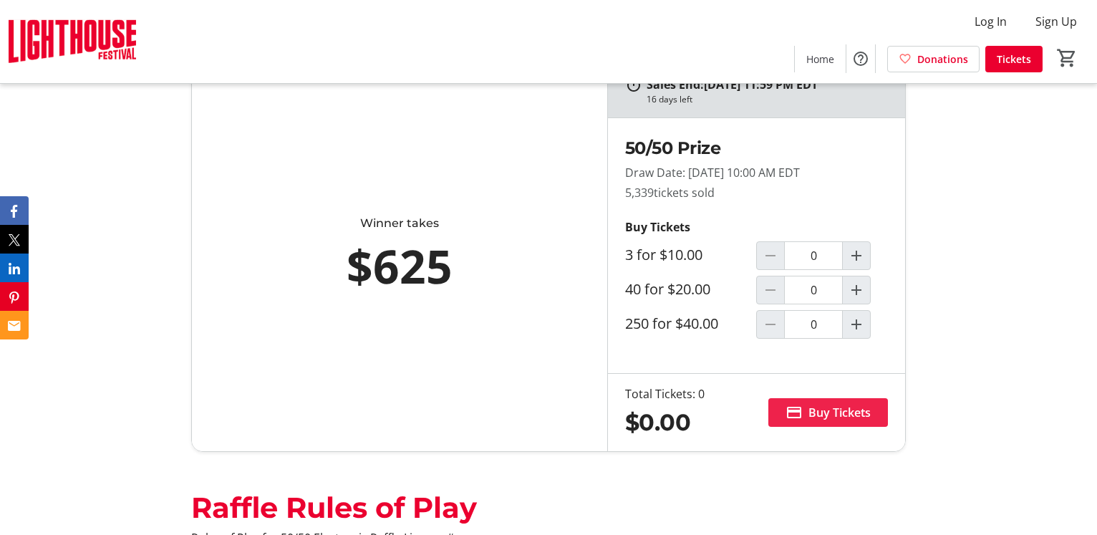
click at [821, 410] on span "Buy Tickets" at bounding box center [839, 412] width 62 height 17
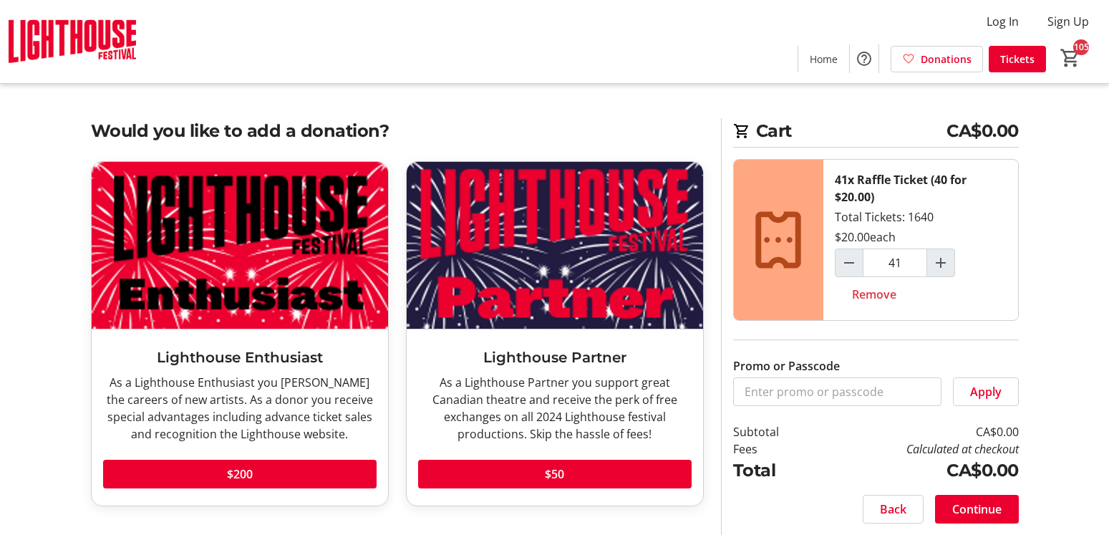
click at [846, 416] on mat-icon "Decrement by one" at bounding box center [848, 412] width 17 height 17
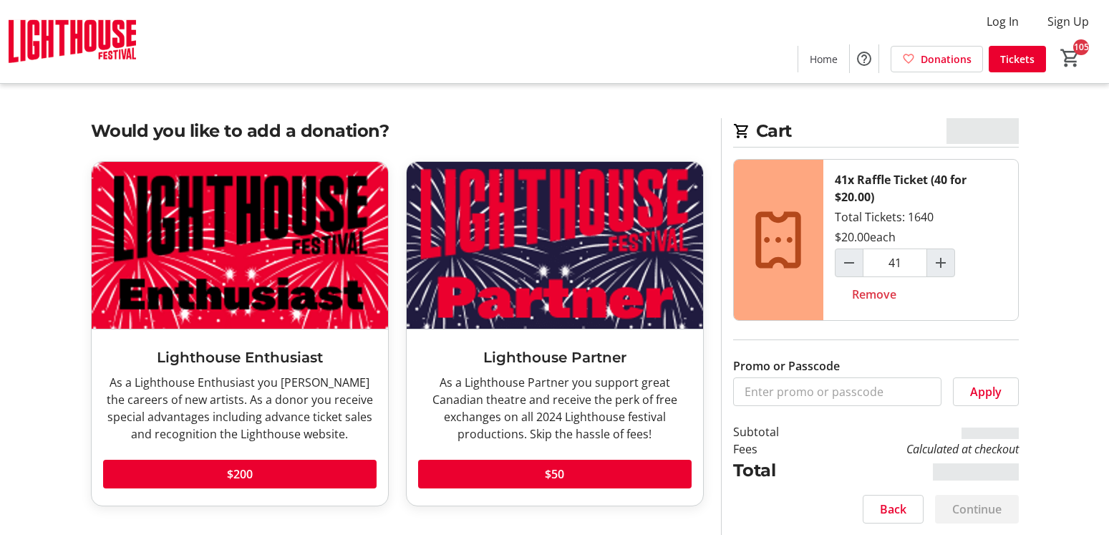
click at [845, 416] on mat-icon "Decrement by one" at bounding box center [848, 412] width 17 height 17
type input "0"
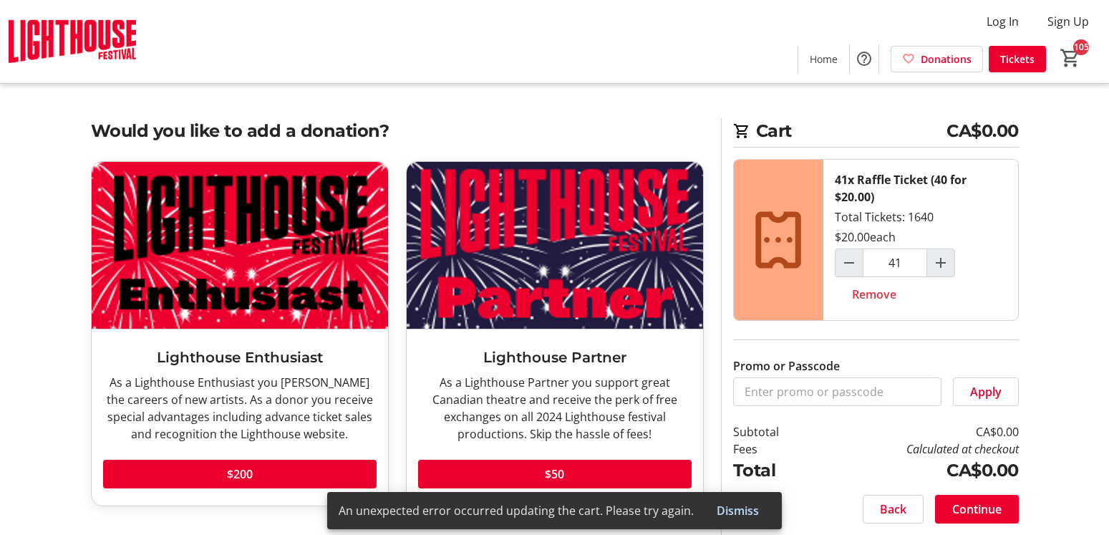
click at [877, 446] on span "Remove" at bounding box center [874, 444] width 44 height 17
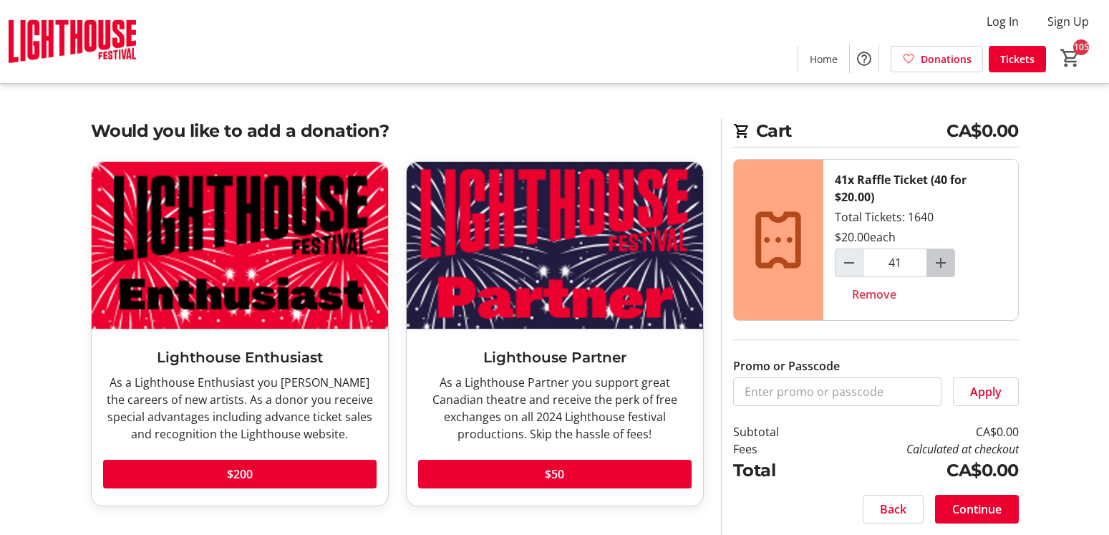
click at [941, 262] on mat-icon "Increment by one" at bounding box center [940, 262] width 17 height 17
type input "41"
click at [869, 294] on span "Remove" at bounding box center [874, 294] width 44 height 17
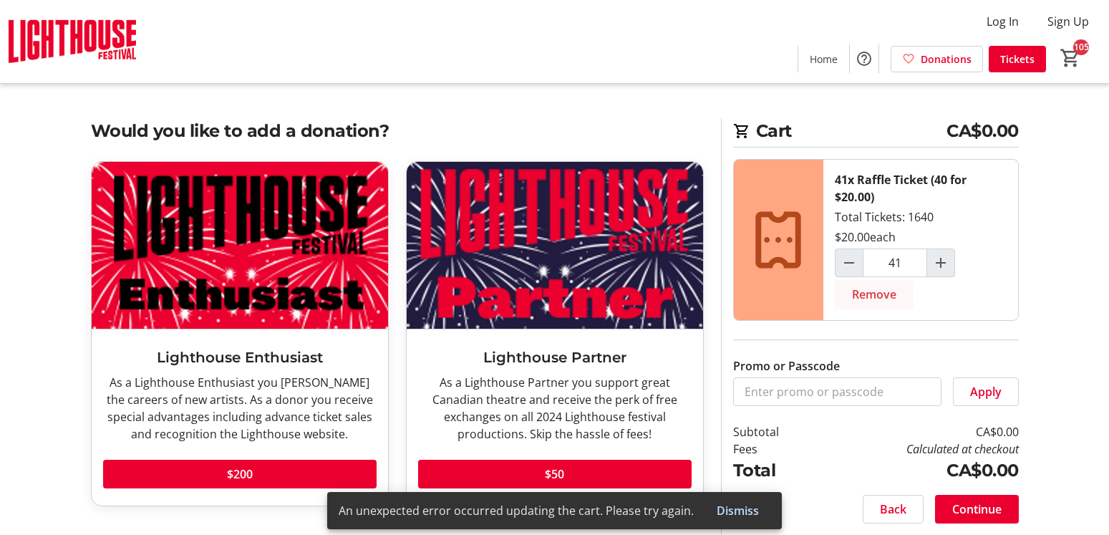
click at [864, 291] on span "Remove" at bounding box center [874, 294] width 44 height 17
click at [868, 276] on input "41" at bounding box center [895, 262] width 64 height 29
click at [883, 296] on span "Remove" at bounding box center [874, 294] width 44 height 17
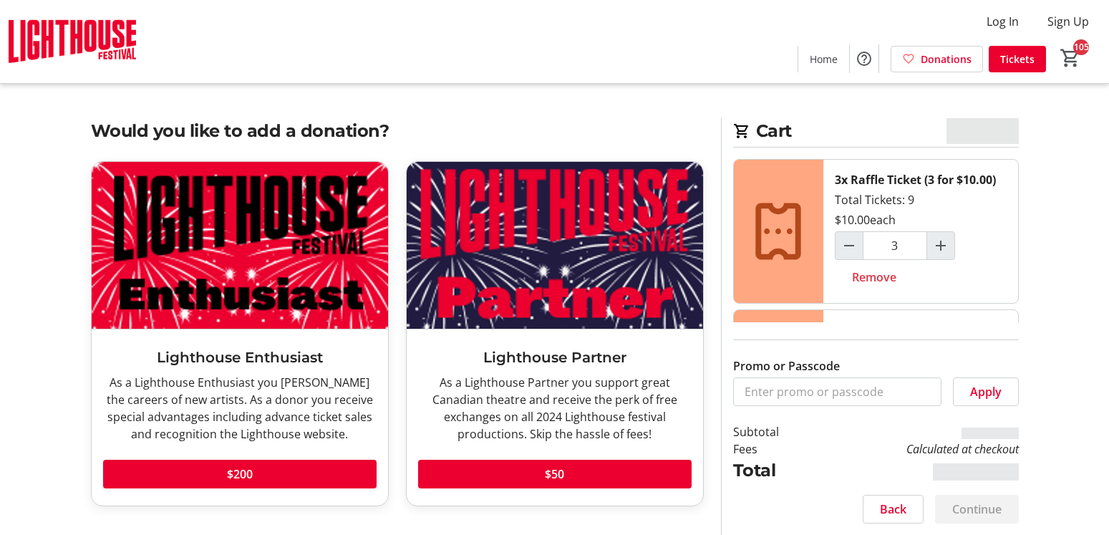
click at [861, 440] on span "Remove" at bounding box center [874, 444] width 44 height 17
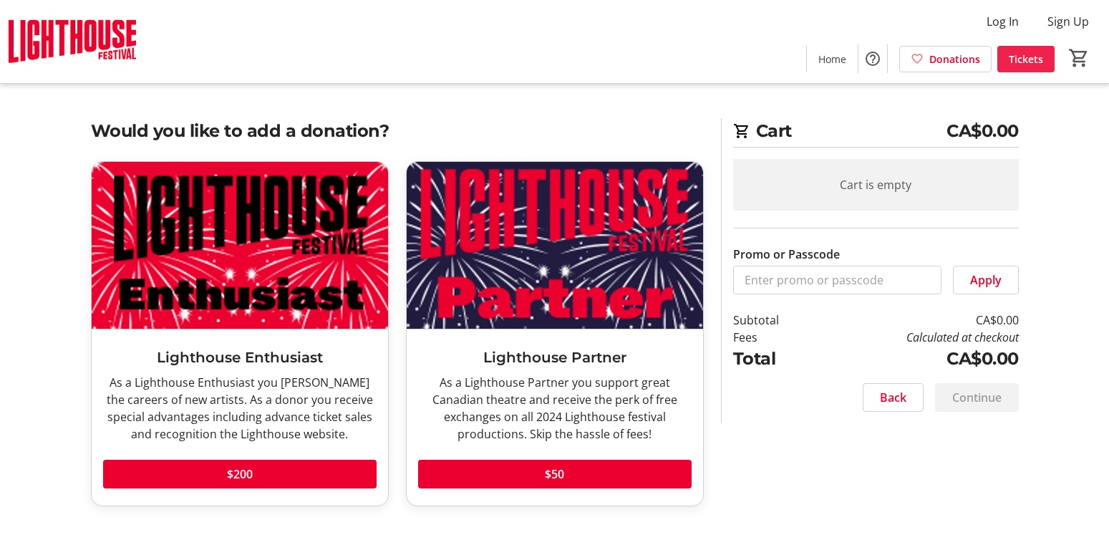
click at [1021, 57] on span "Tickets" at bounding box center [1026, 59] width 34 height 15
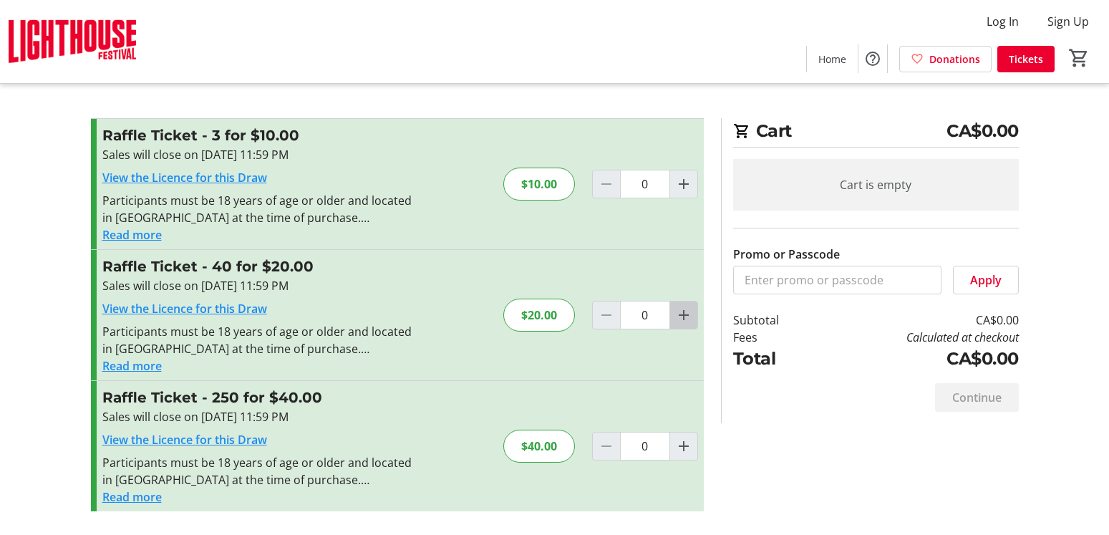
click at [679, 315] on mat-icon "Increment by one" at bounding box center [683, 314] width 17 height 17
type input "1"
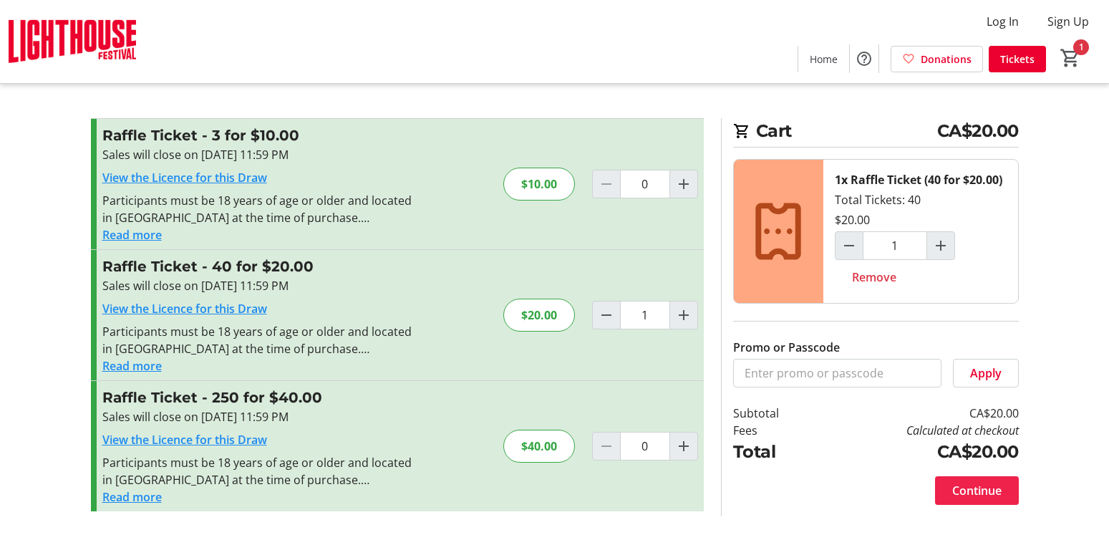
click at [991, 485] on span "Continue" at bounding box center [976, 490] width 49 height 17
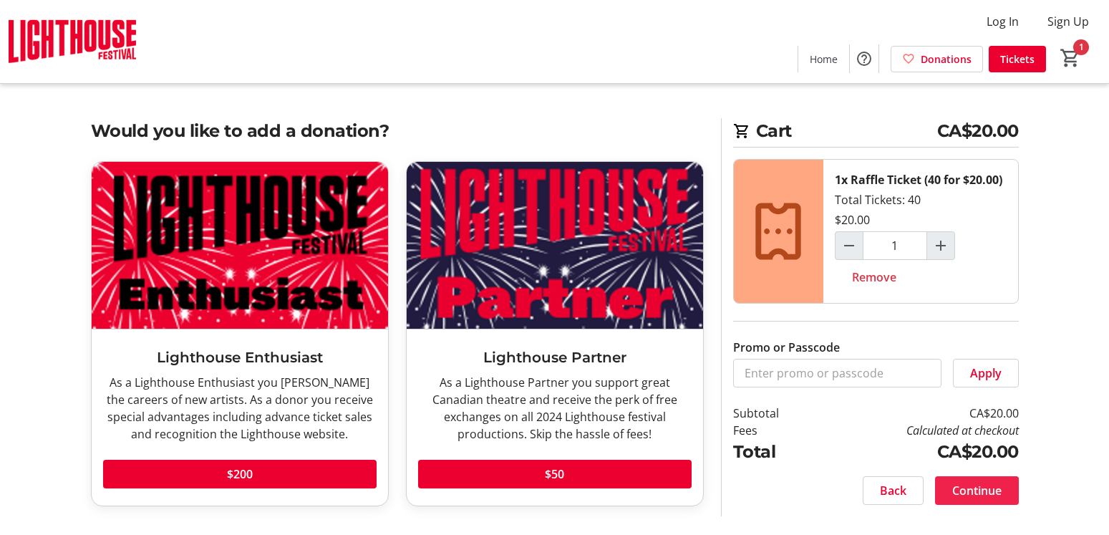
click at [991, 485] on span "Continue" at bounding box center [976, 490] width 49 height 17
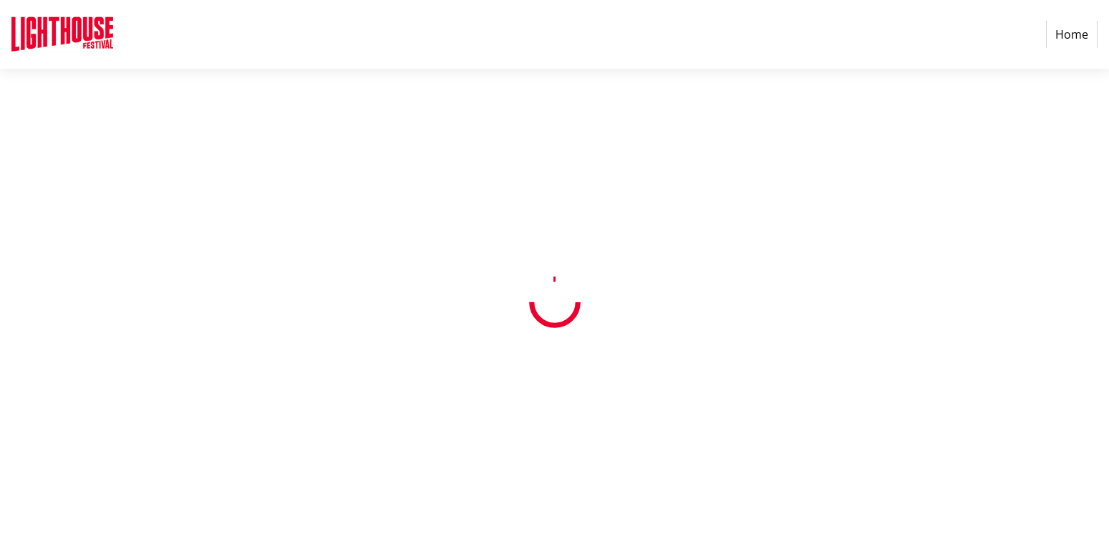
select select "CA"
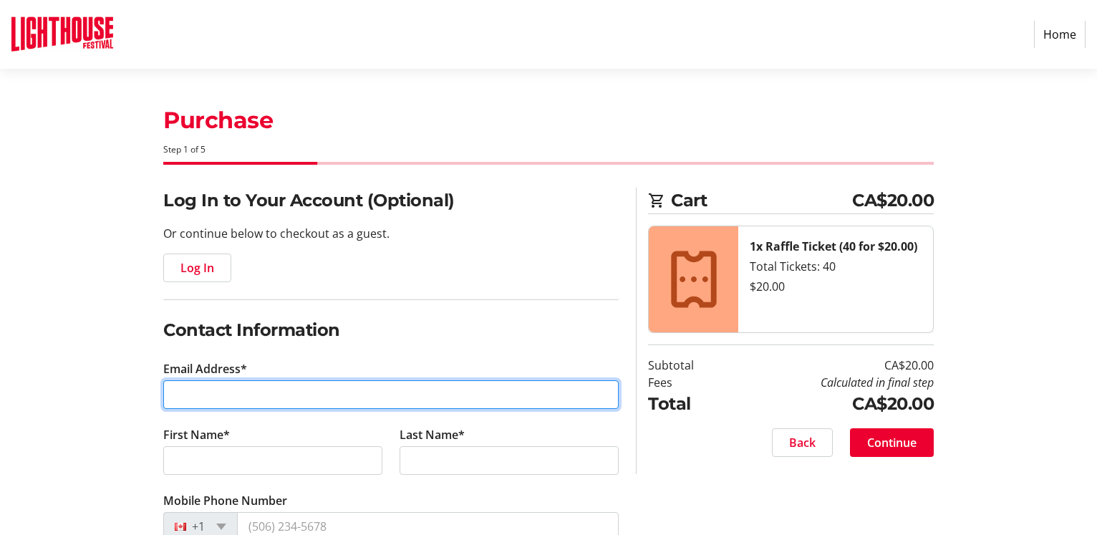
click at [168, 397] on input "Email Address*" at bounding box center [390, 394] width 455 height 29
type input "[EMAIL_ADDRESS][DOMAIN_NAME]"
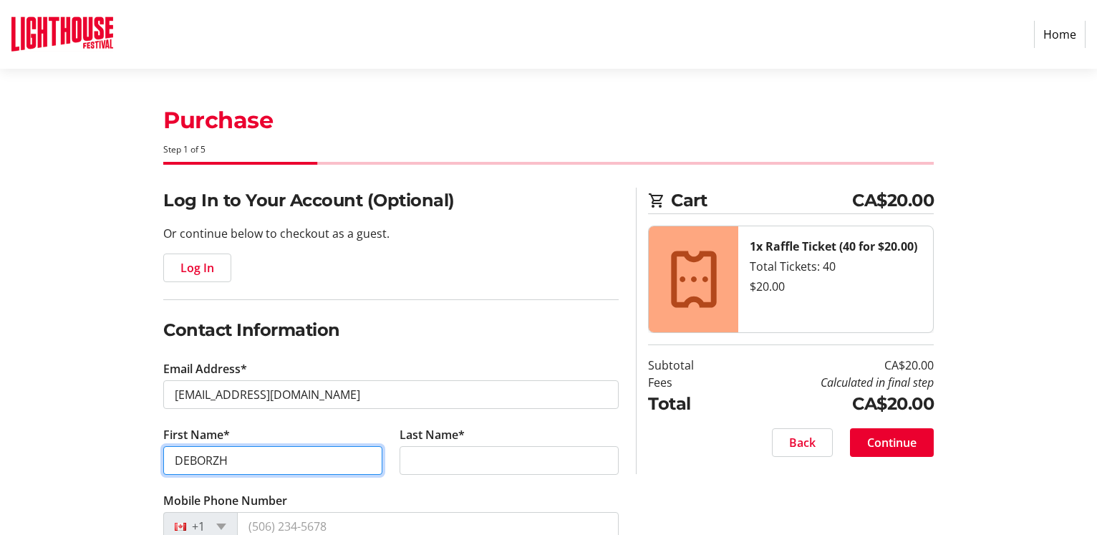
type input "DEBORZH"
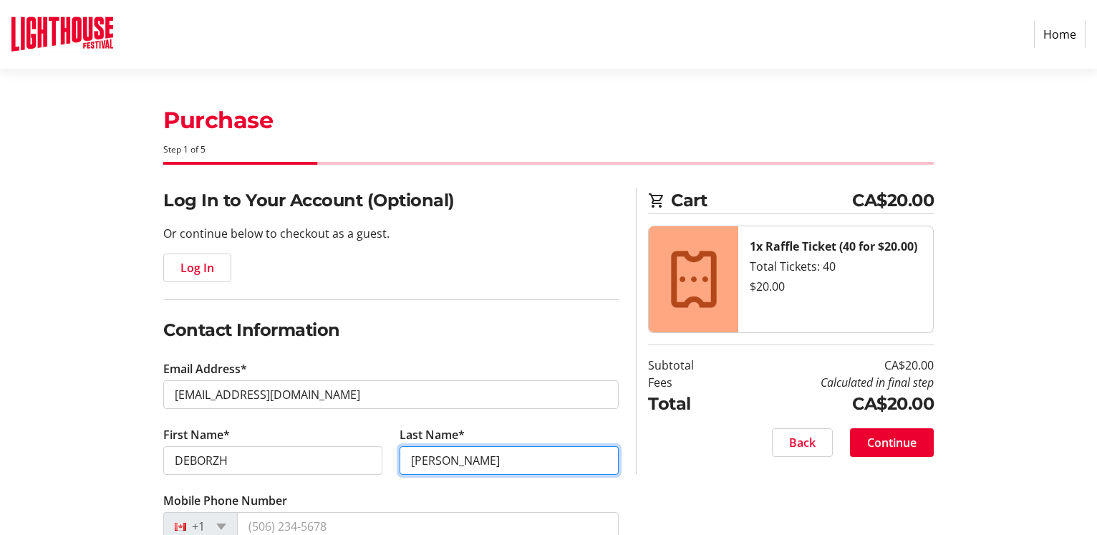
type input "[PERSON_NAME]"
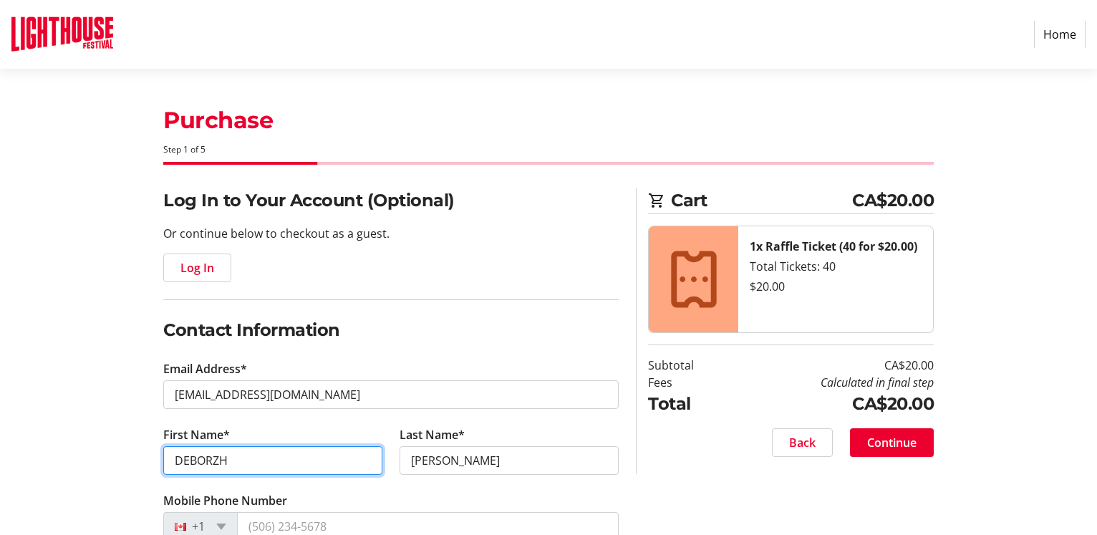
click at [220, 457] on input "DEBORZH" at bounding box center [272, 460] width 219 height 29
type input "[PERSON_NAME]"
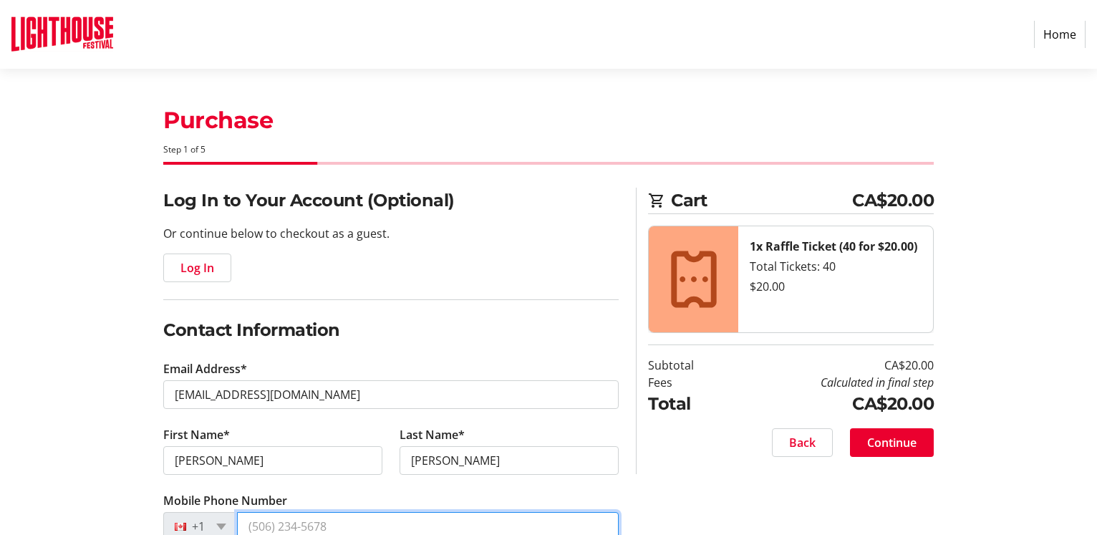
drag, startPoint x: 269, startPoint y: 529, endPoint x: 274, endPoint y: 519, distance: 11.2
click at [274, 519] on input "Mobile Phone Number" at bounding box center [428, 526] width 382 height 29
type input "7"
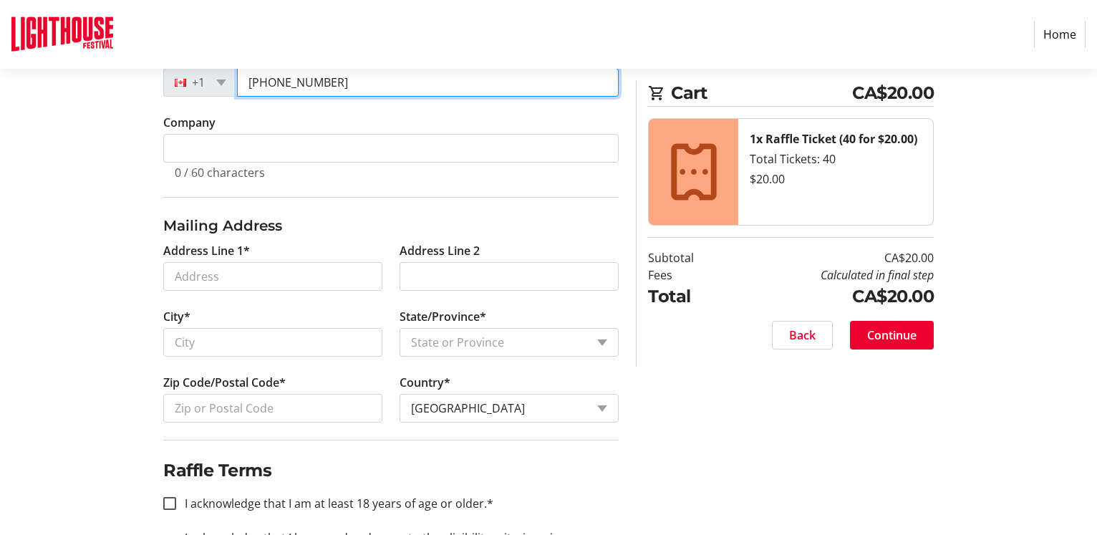
scroll to position [490, 0]
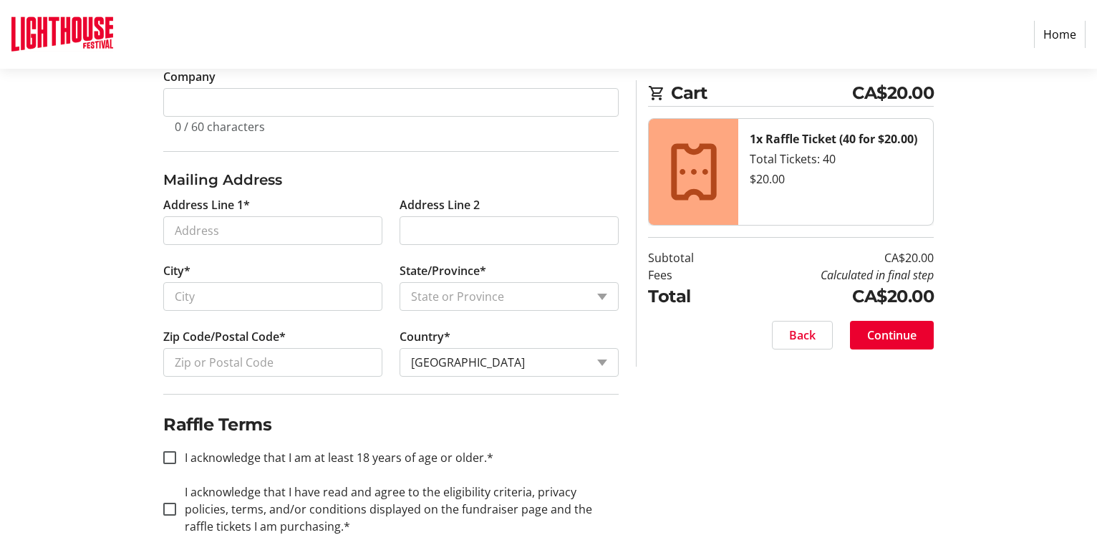
type input "[PHONE_NUMBER]"
click at [176, 229] on input "Address Line 1*" at bounding box center [272, 230] width 219 height 29
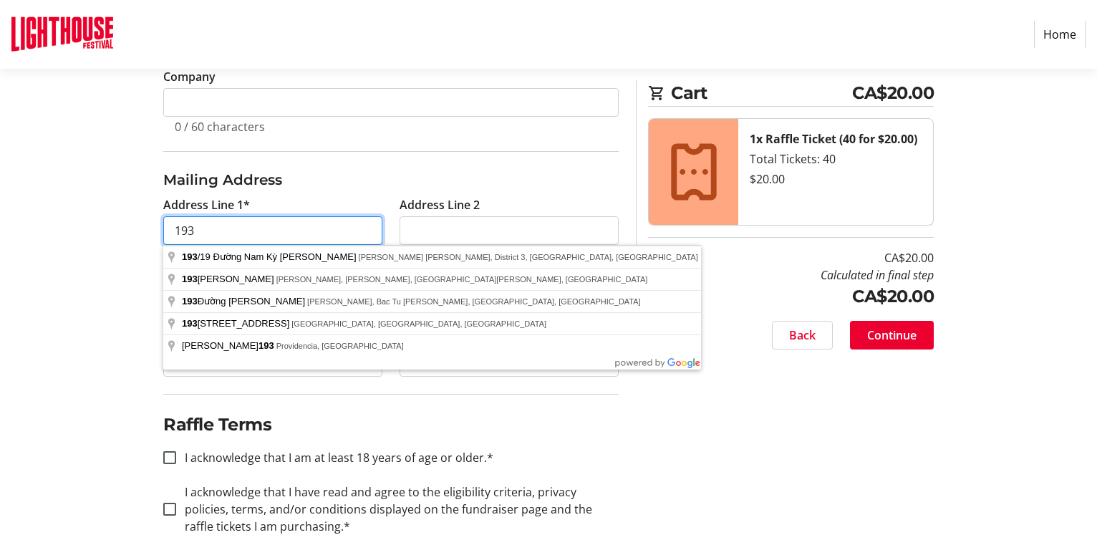
type input "[STREET_ADDRESS]"
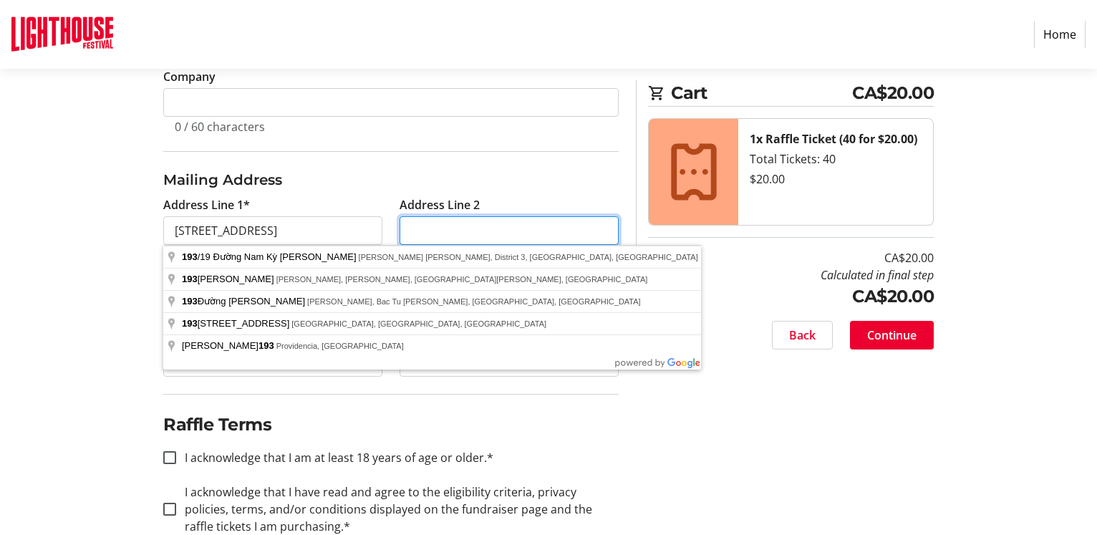
type input "Apt #1"
type input "[GEOGRAPHIC_DATA]"
select select "ON"
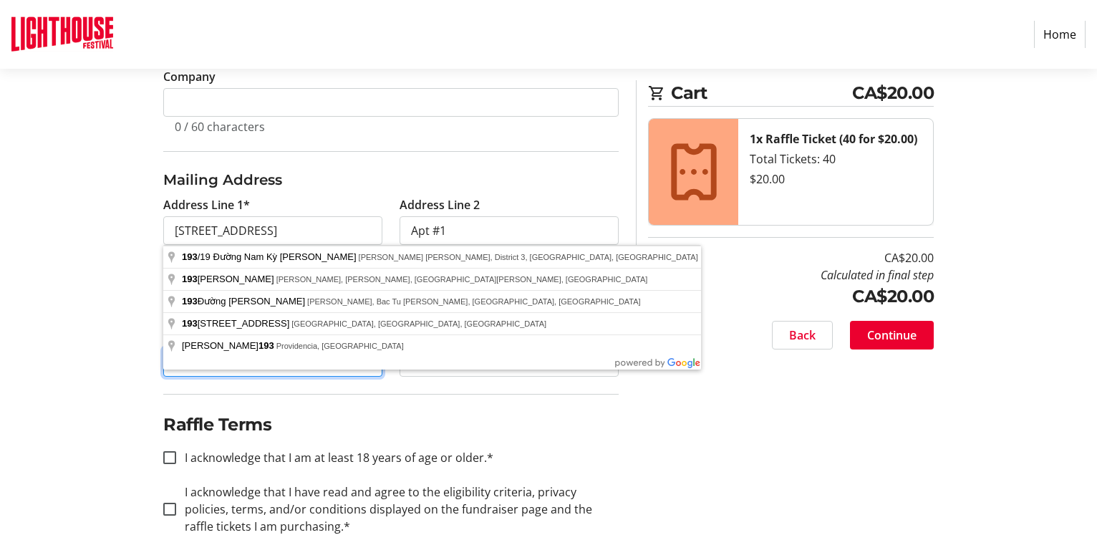
type input "N3L3E2"
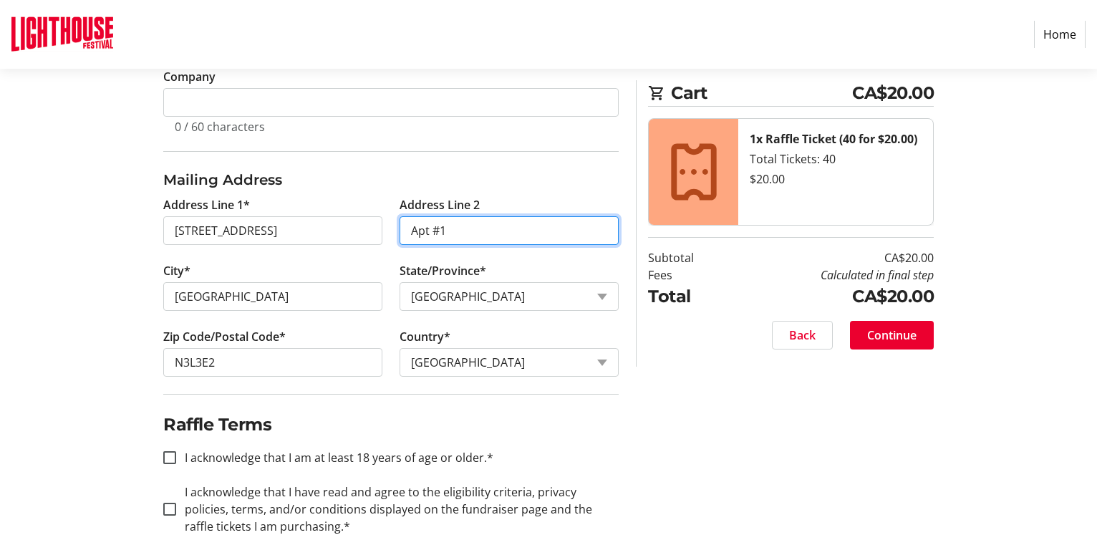
drag, startPoint x: 455, startPoint y: 230, endPoint x: 377, endPoint y: 238, distance: 77.8
click at [399, 238] on input "Apt #1" at bounding box center [508, 230] width 219 height 29
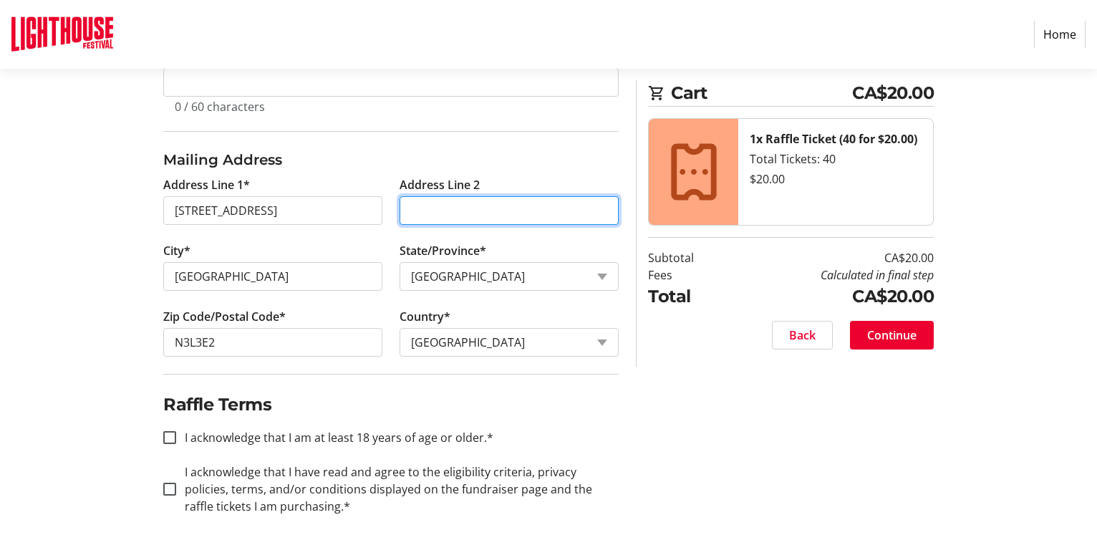
scroll to position [524, 0]
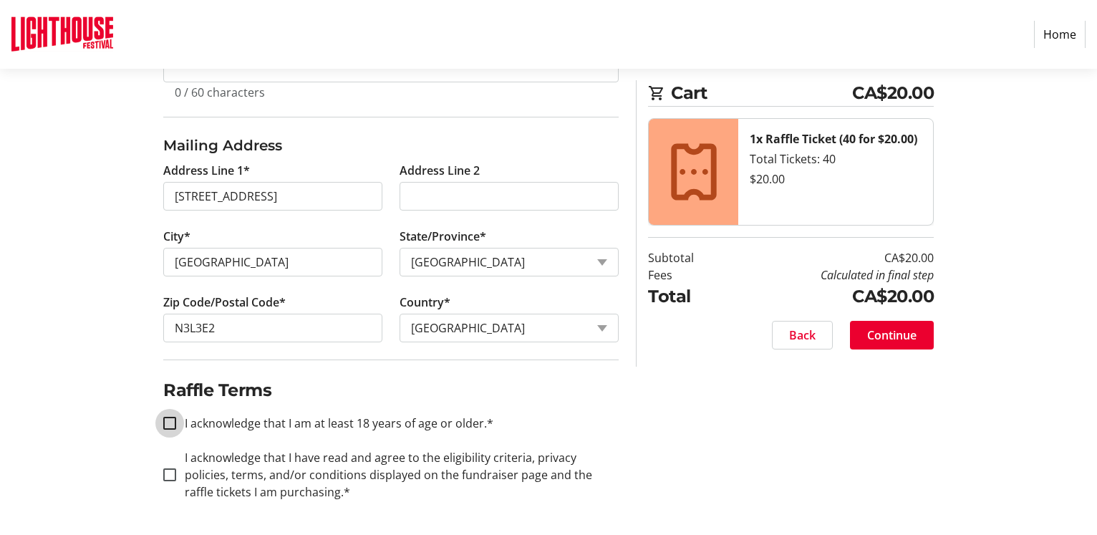
click at [170, 421] on input "I acknowledge that I am at least 18 years of age or older.*" at bounding box center [169, 423] width 13 height 13
checkbox input "true"
click at [168, 475] on input "I acknowledge that I have read and agree to the eligibility criteria, privacy p…" at bounding box center [169, 474] width 13 height 13
checkbox input "true"
click at [896, 334] on span "Continue" at bounding box center [891, 334] width 49 height 17
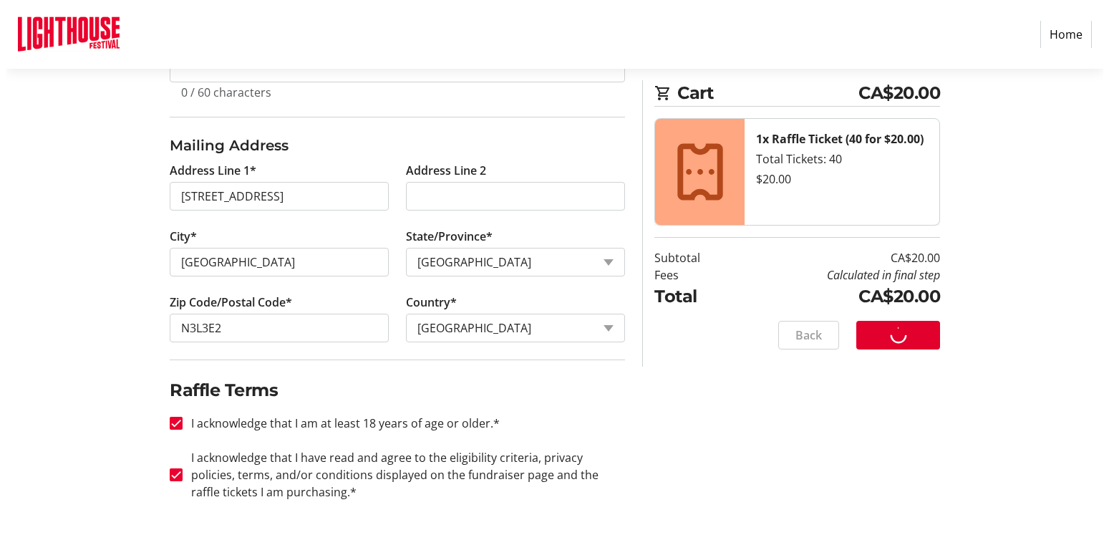
scroll to position [0, 0]
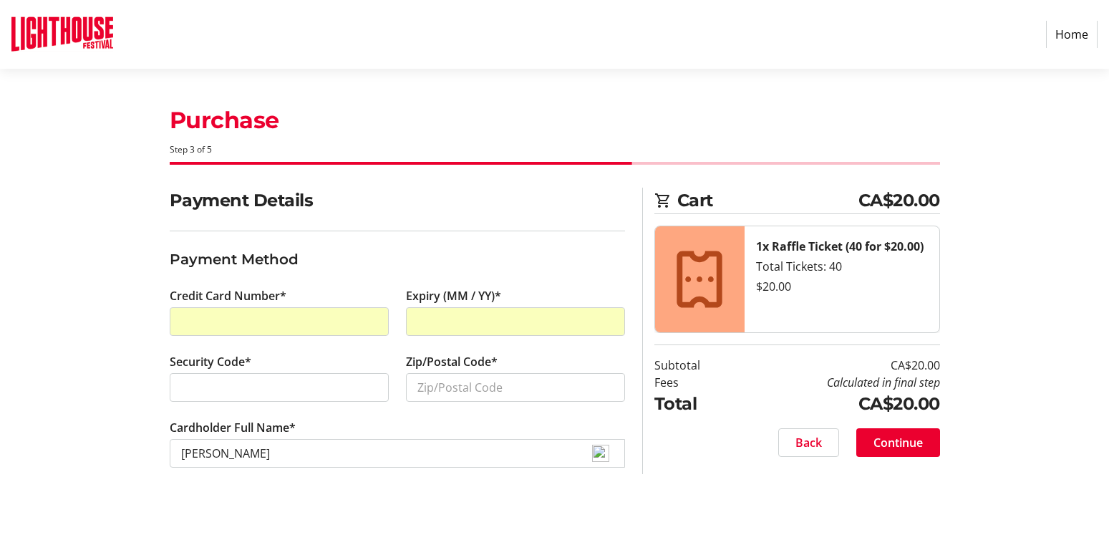
click at [176, 377] on div at bounding box center [279, 387] width 219 height 29
click at [422, 385] on input "Zip/Postal Code*" at bounding box center [515, 387] width 219 height 29
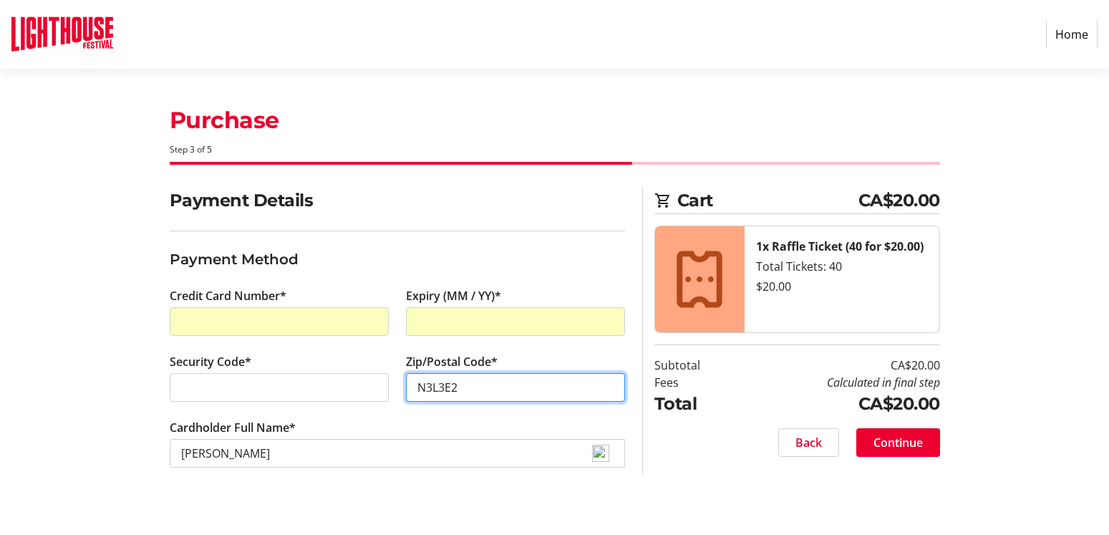
click at [437, 383] on input "N3L3E2" at bounding box center [515, 387] width 219 height 29
type input "N3L 3E2"
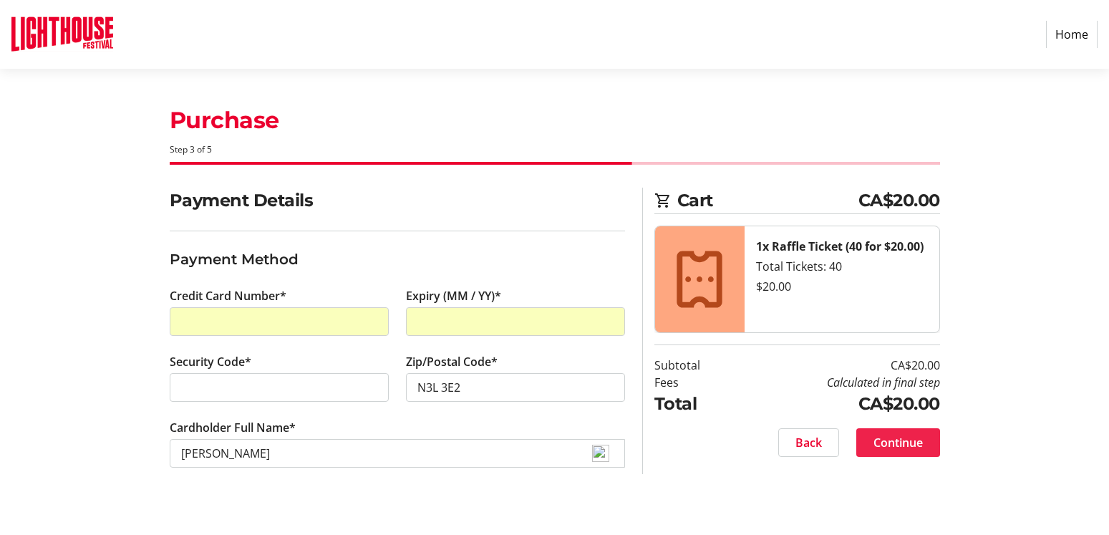
click at [907, 438] on span "Continue" at bounding box center [897, 442] width 49 height 17
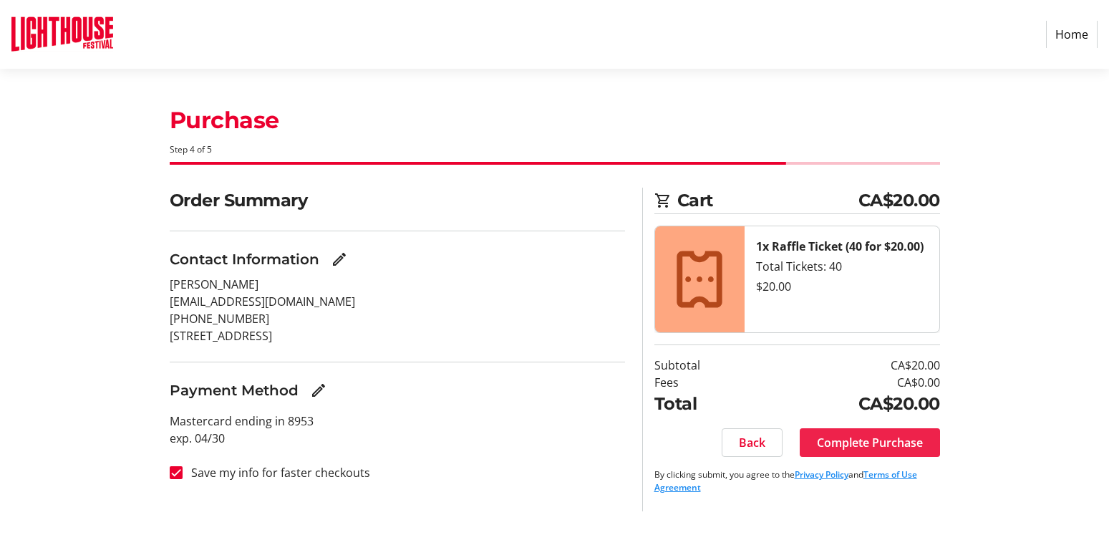
click at [888, 436] on span "Complete Purchase" at bounding box center [870, 442] width 106 height 17
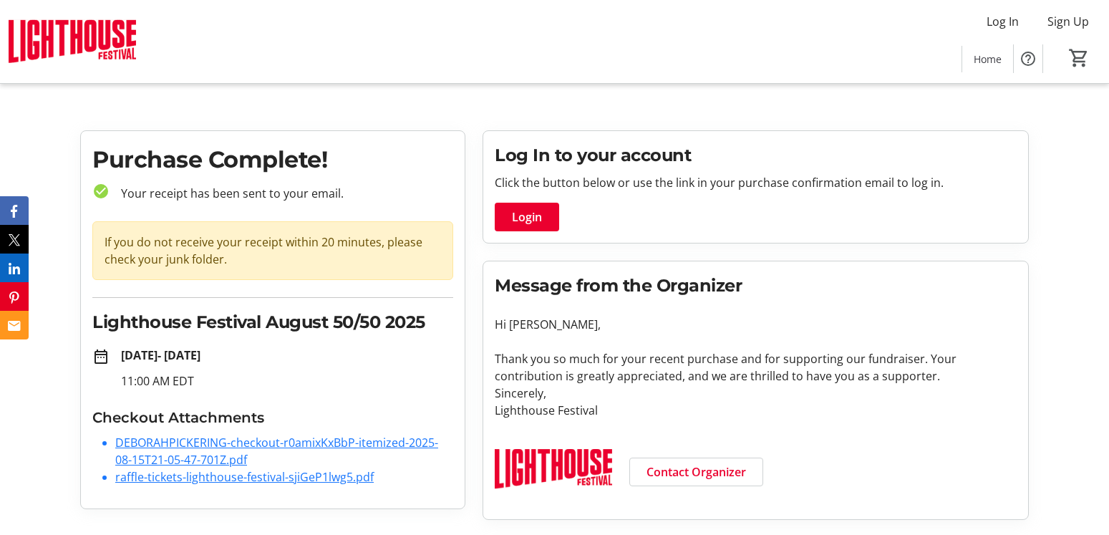
click at [238, 479] on link "raffle-tickets-lighthouse-festival-sjiGeP1lwg5.pdf" at bounding box center [244, 477] width 258 height 16
click at [187, 442] on link "DEBORAHPICKERING-checkout-r0amixKxBbP-itemized-2025-08-15T21-05-47-701Z.pdf" at bounding box center [276, 451] width 323 height 33
